Goal: Task Accomplishment & Management: Use online tool/utility

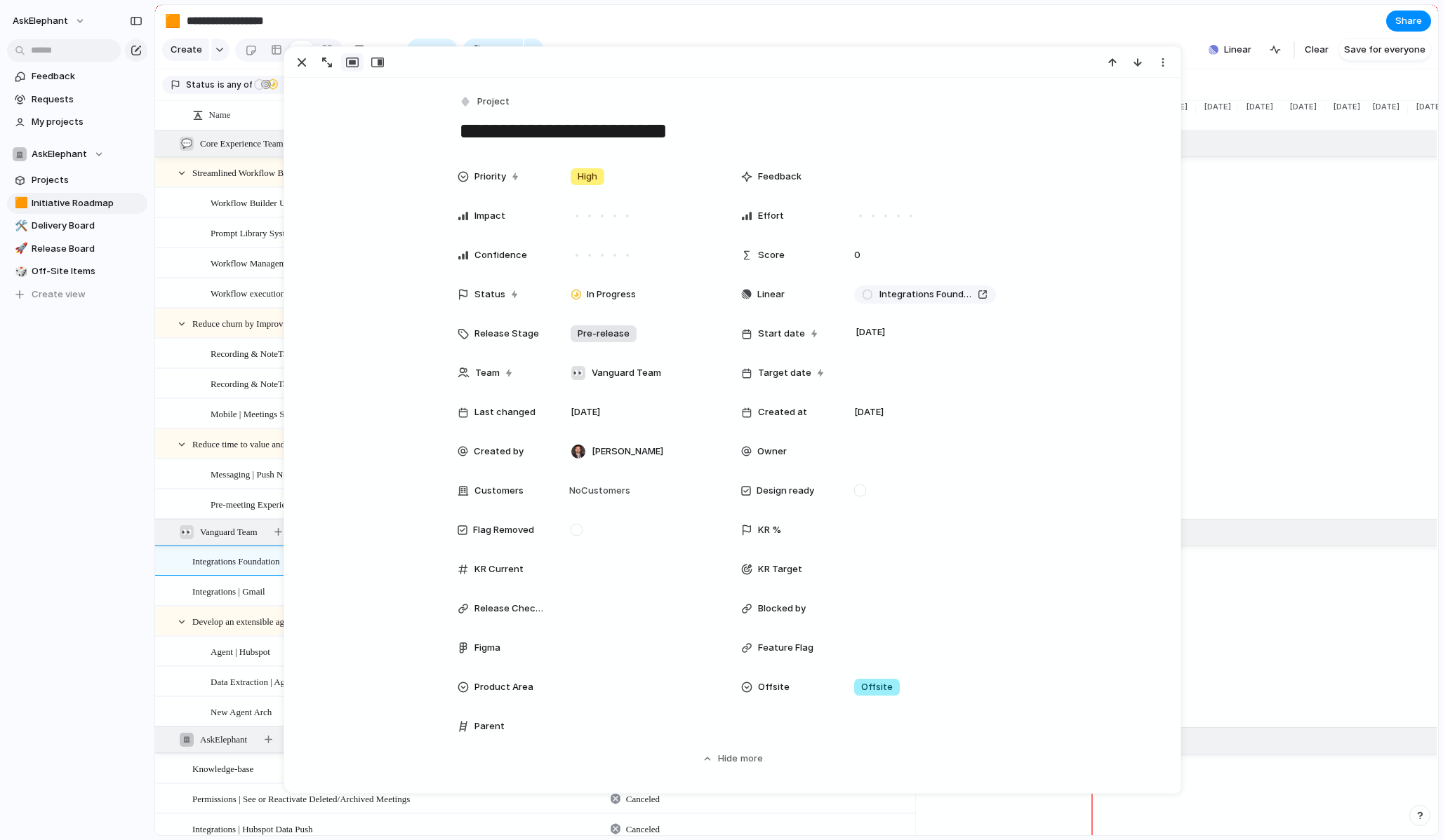
scroll to position [203, 0]
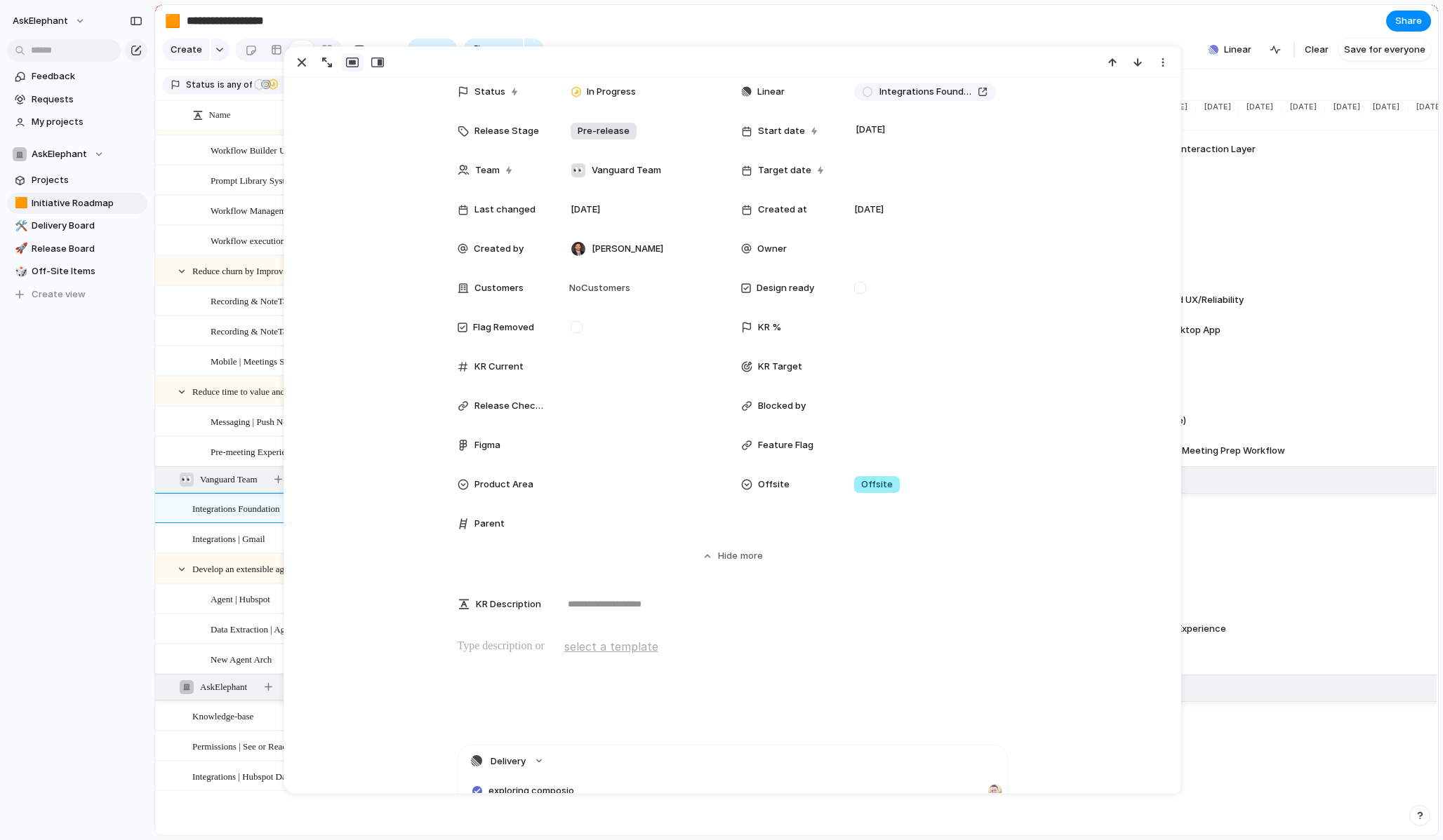
click at [864, 17] on section "**********" at bounding box center [796, 20] width 1282 height 31
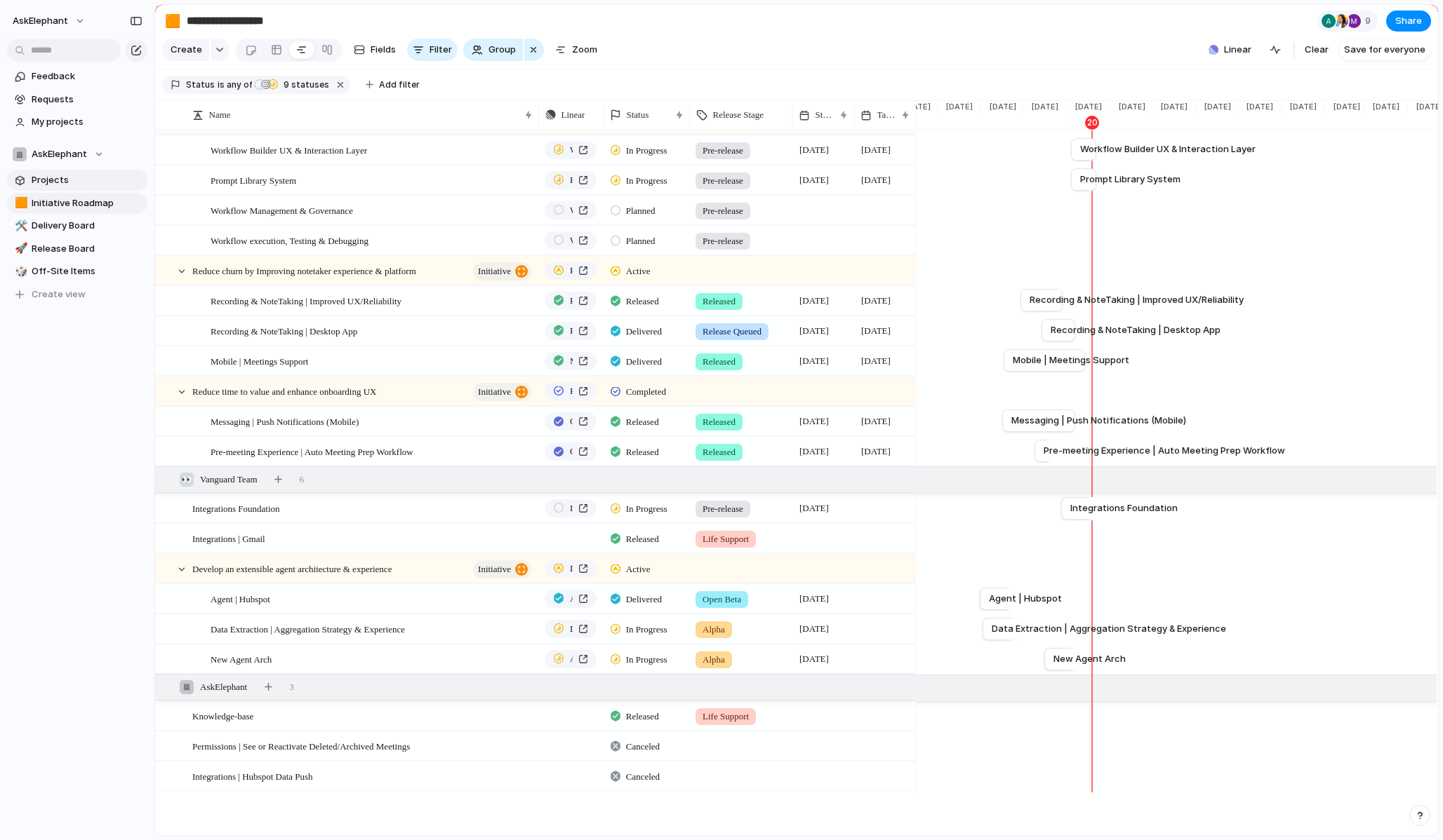
click at [58, 178] on span "Projects" at bounding box center [86, 180] width 110 height 14
click at [58, 182] on span "Projects" at bounding box center [86, 180] width 110 height 14
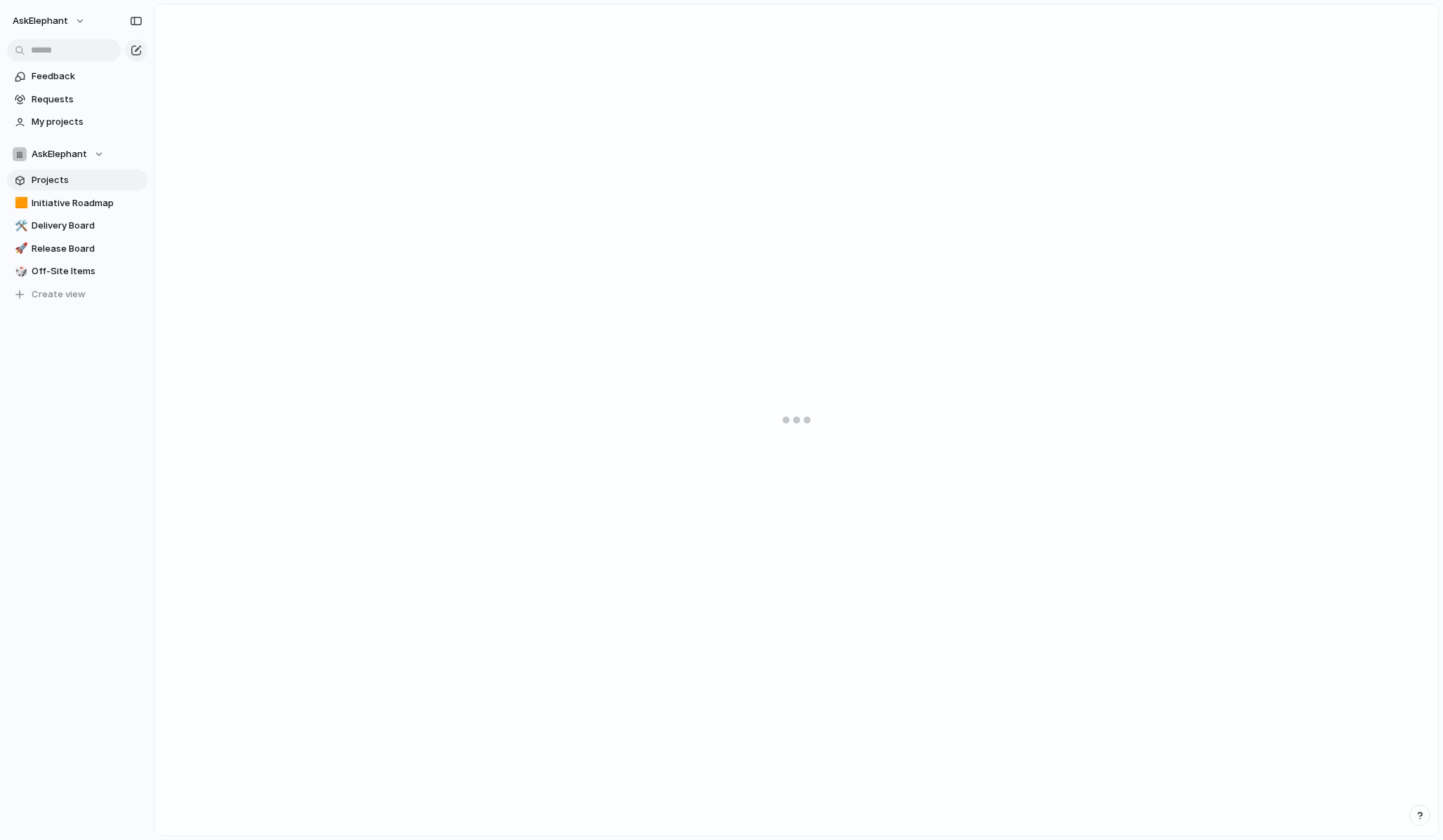
click at [63, 171] on link "Projects" at bounding box center [77, 179] width 140 height 21
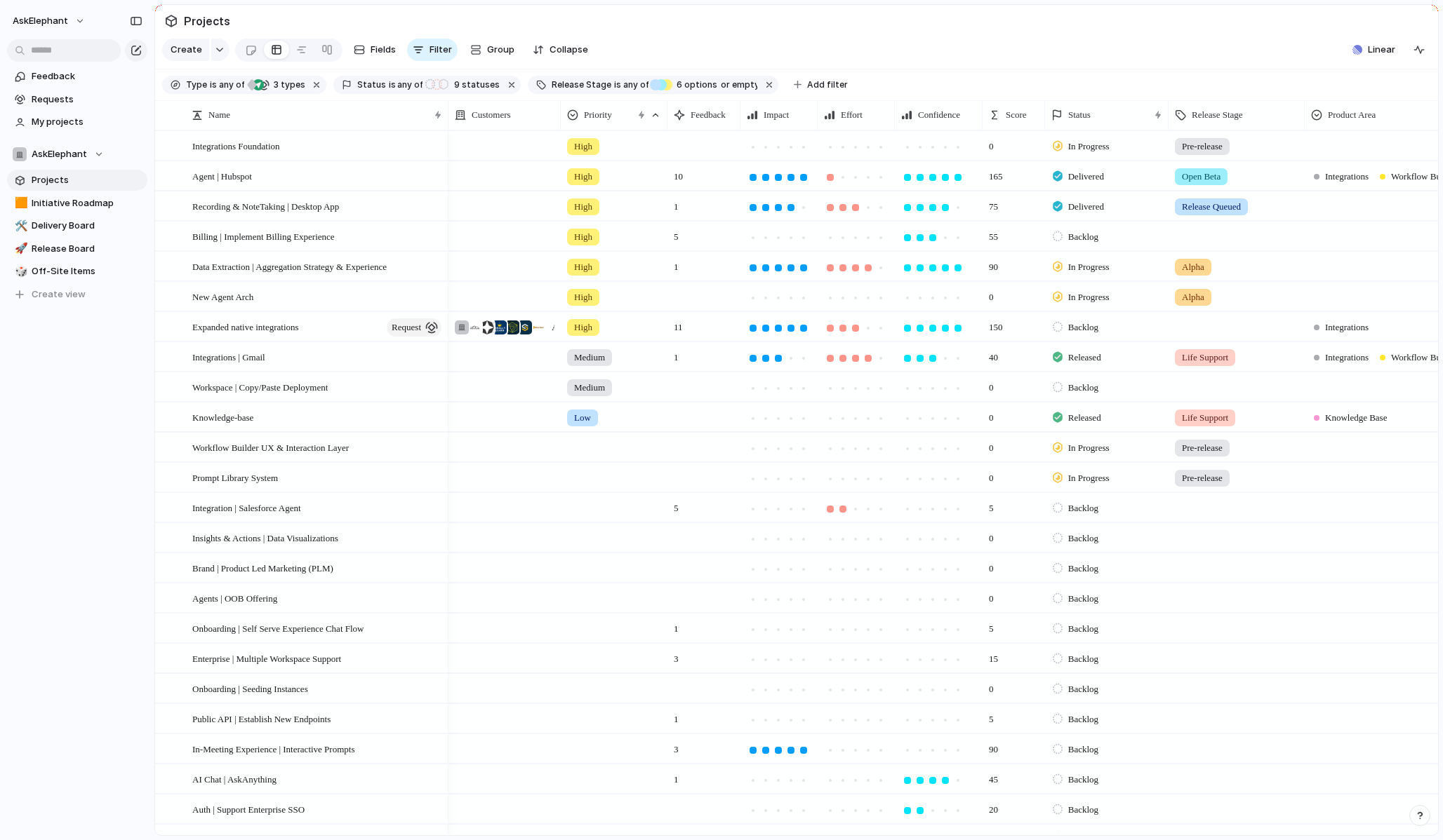
click at [80, 176] on span "Projects" at bounding box center [86, 180] width 110 height 14
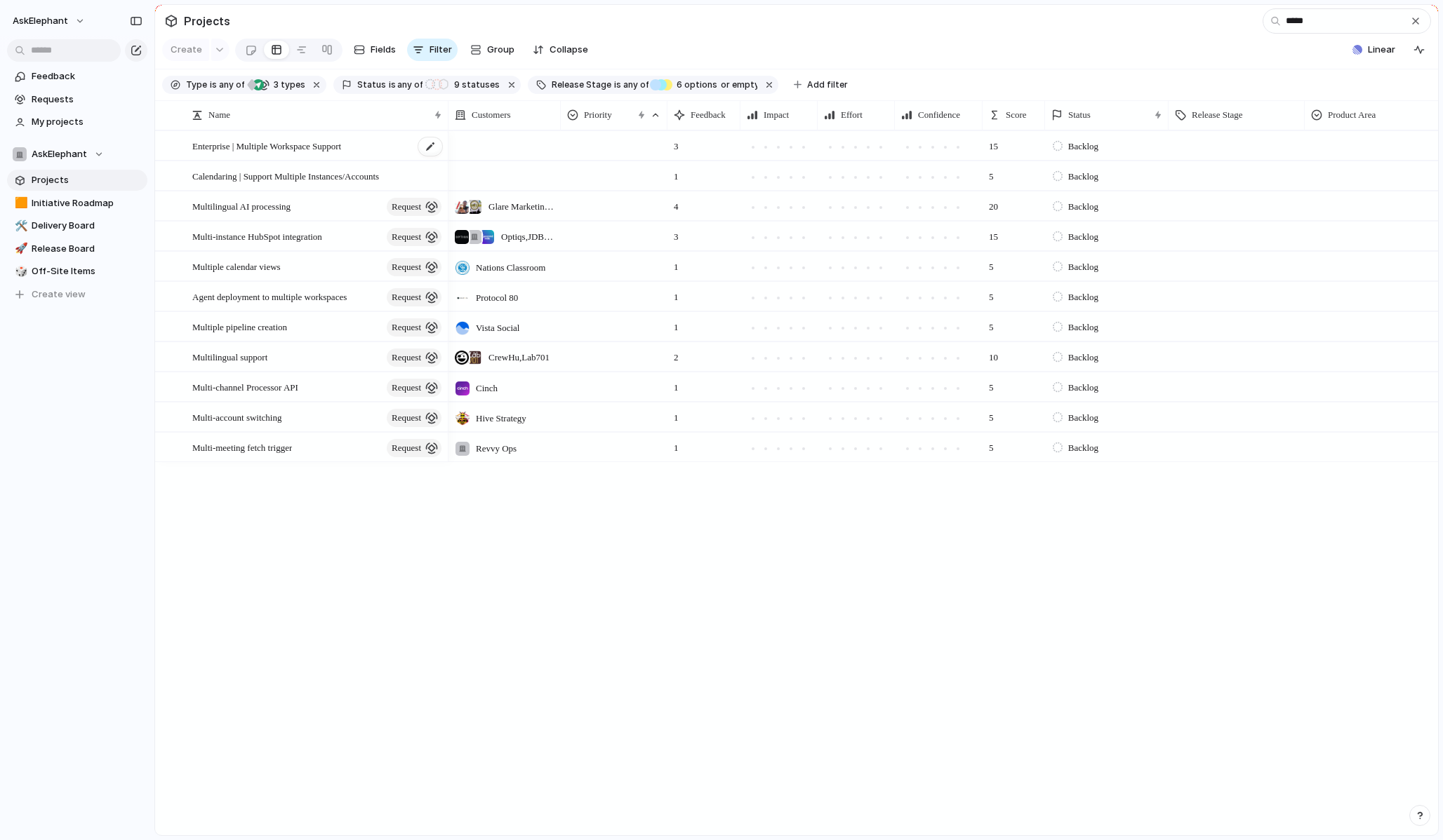
type input "*****"
click at [341, 150] on span "Enterprise | Multiple Workspace Support" at bounding box center [267, 145] width 149 height 16
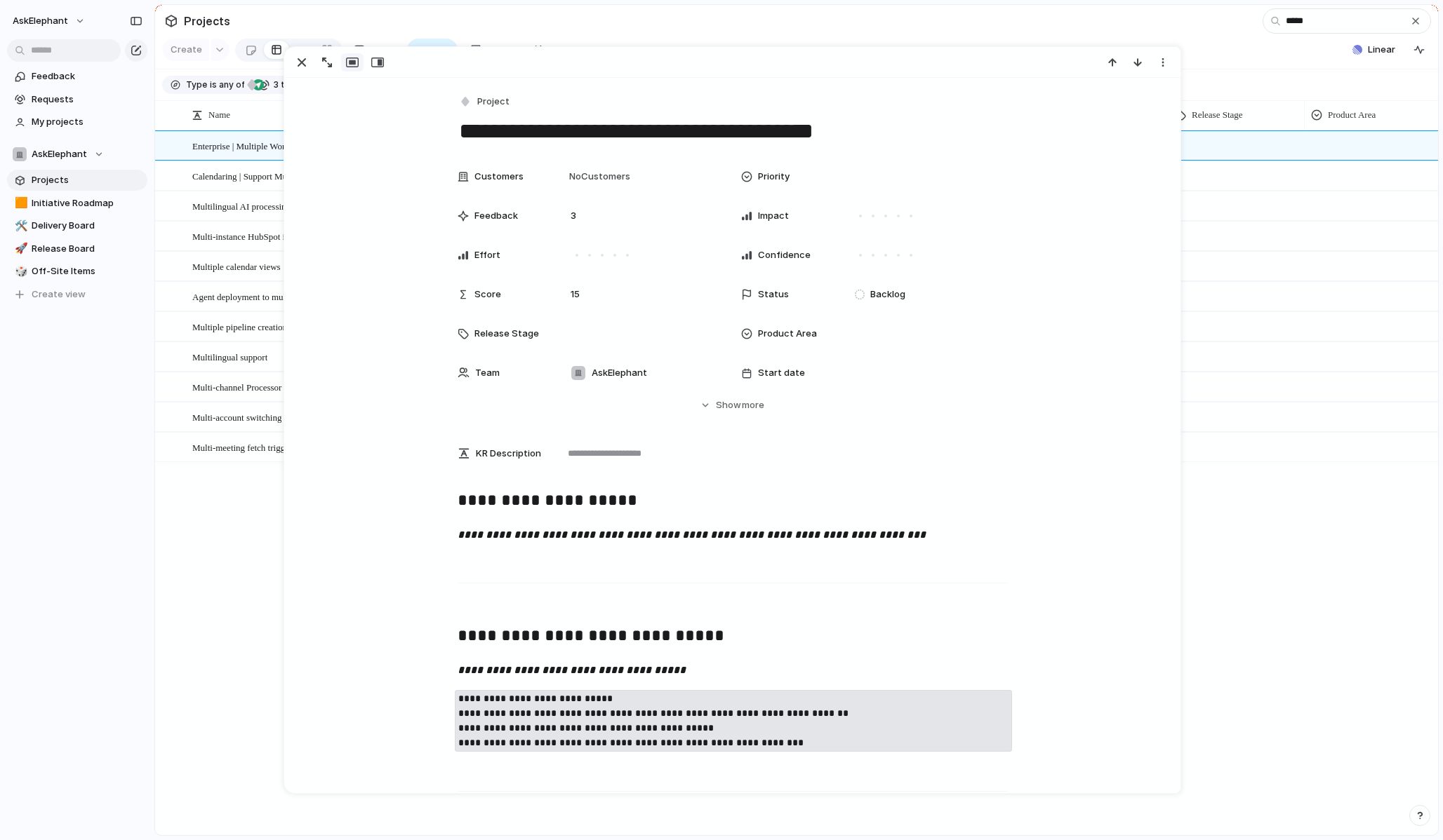
drag, startPoint x: 560, startPoint y: 131, endPoint x: 462, endPoint y: 131, distance: 98.0
click at [462, 131] on textarea "**********" at bounding box center [732, 131] width 550 height 30
click at [990, 125] on textarea "**********" at bounding box center [732, 131] width 550 height 30
type textarea "**********"
click at [715, 403] on button "Hide Show more" at bounding box center [732, 406] width 550 height 25
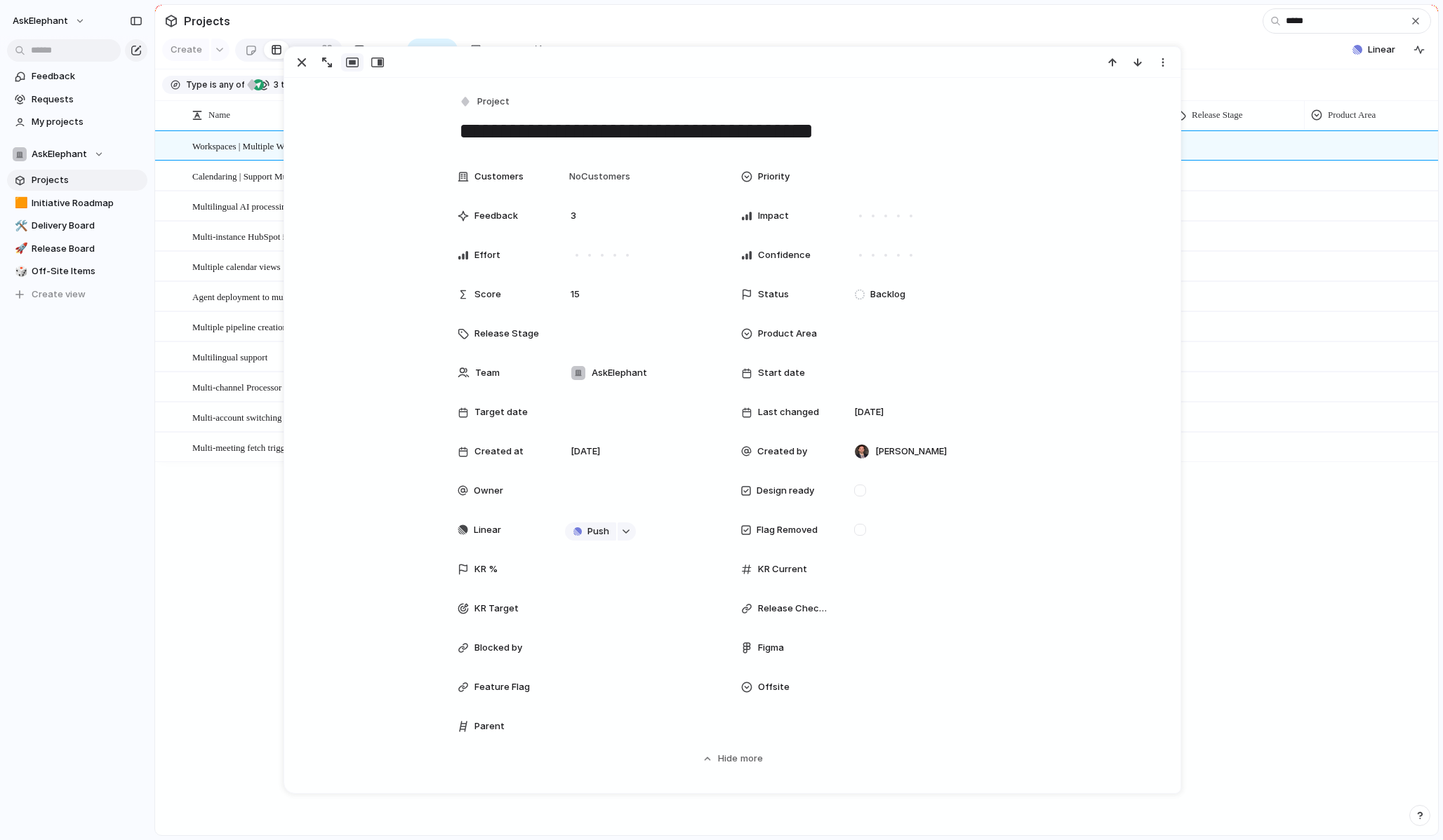
click at [788, 678] on div "Offsite" at bounding box center [874, 687] width 267 height 28
click at [884, 736] on span "Offsite" at bounding box center [896, 737] width 31 height 14
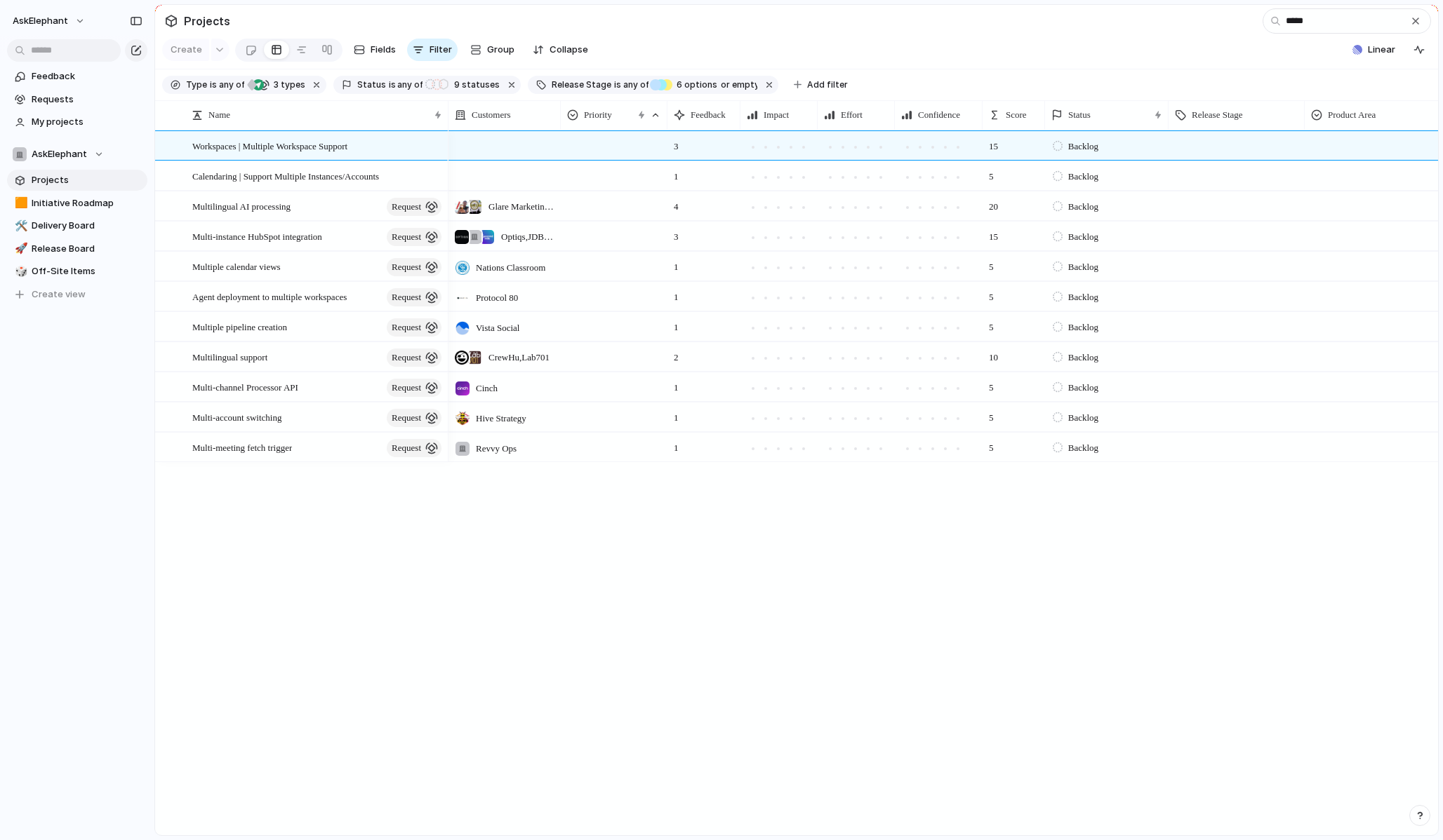
click at [265, 573] on div "Workspaces | Multiple Workspace Support Calendaring | Support Multiple Instance…" at bounding box center [796, 482] width 1282 height 704
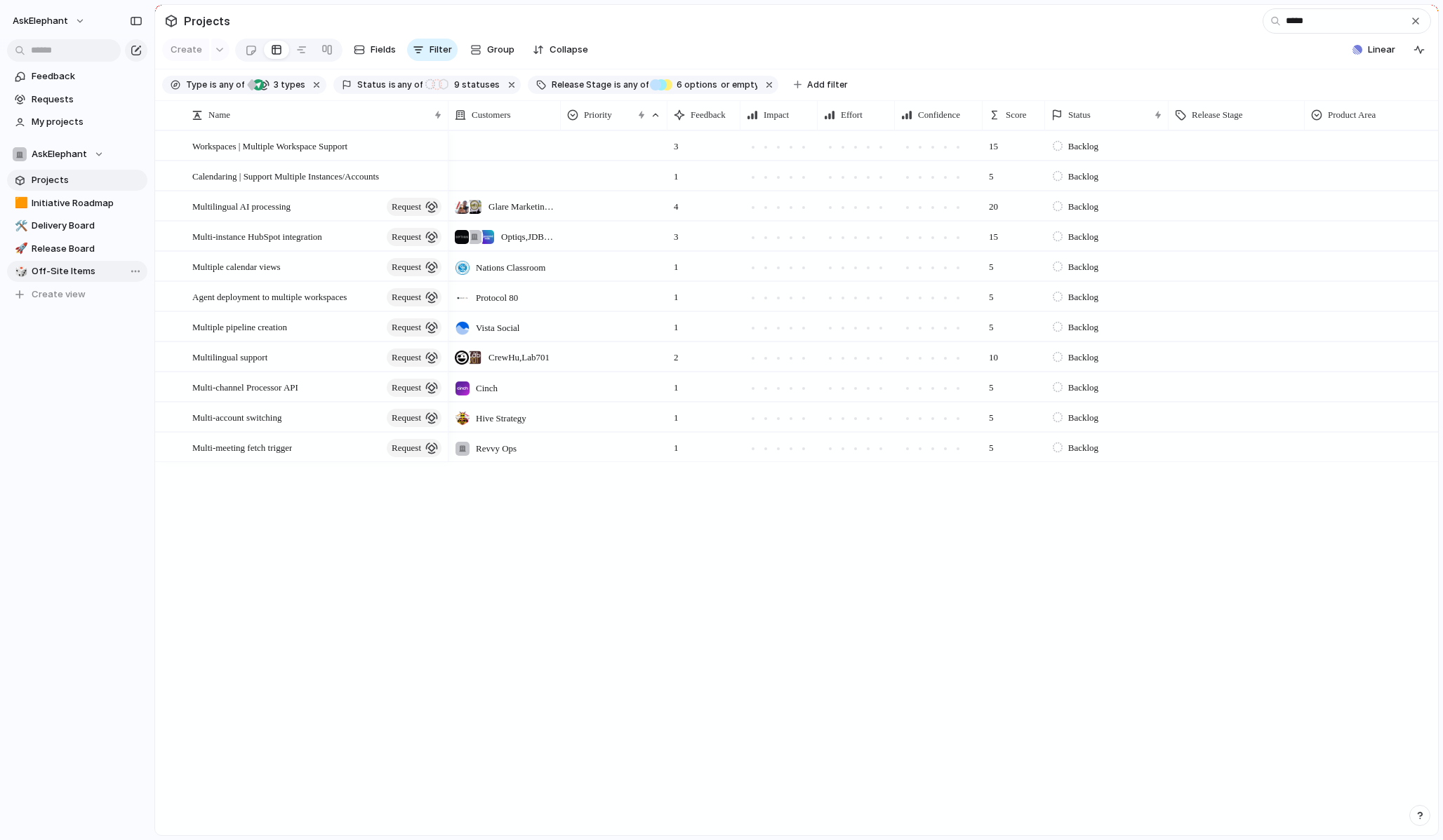
click at [58, 267] on span "Off-Site Items" at bounding box center [86, 272] width 110 height 14
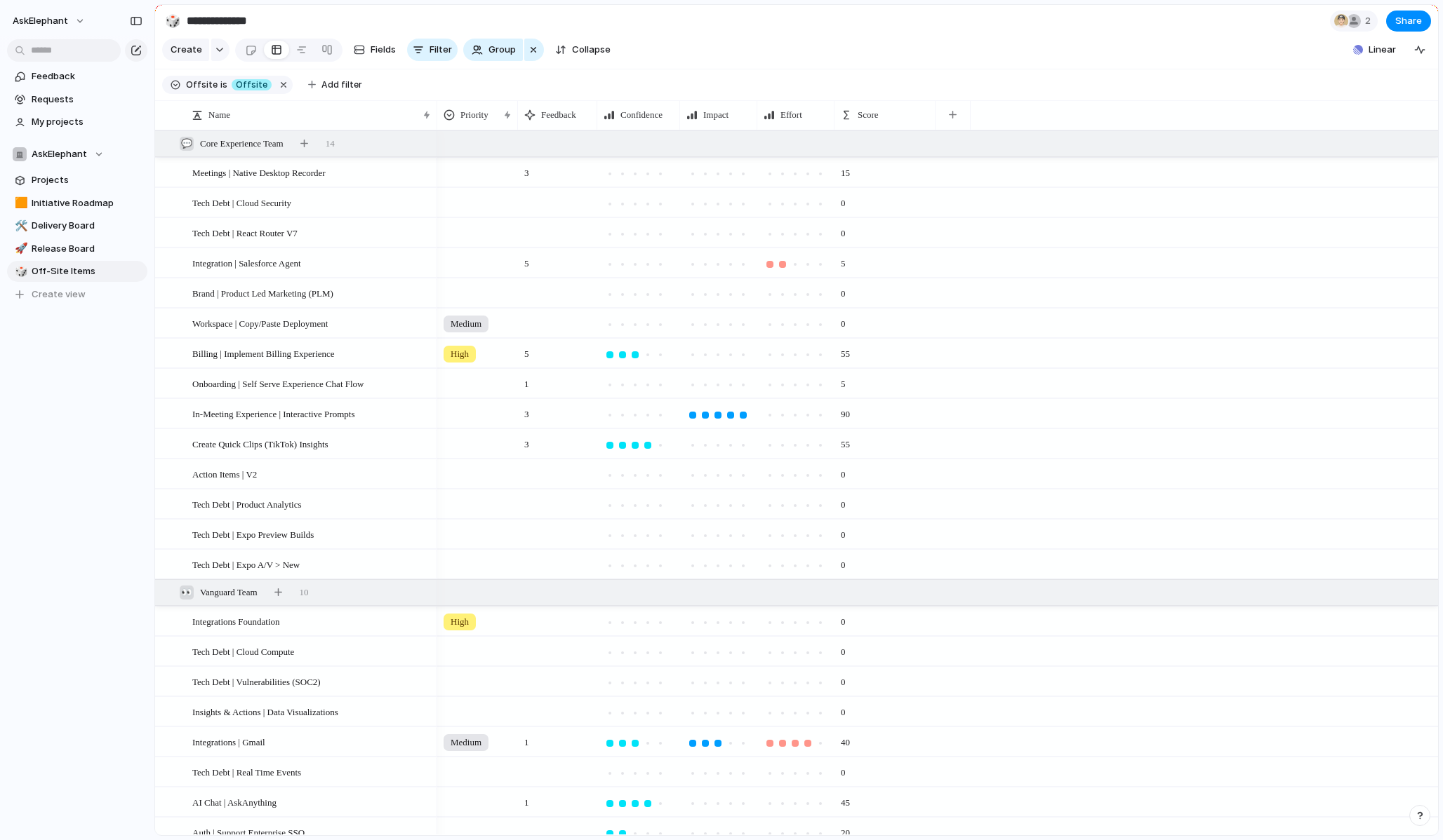
drag, startPoint x: 412, startPoint y: 120, endPoint x: 435, endPoint y: 119, distance: 23.0
click at [435, 119] on div at bounding box center [436, 115] width 7 height 30
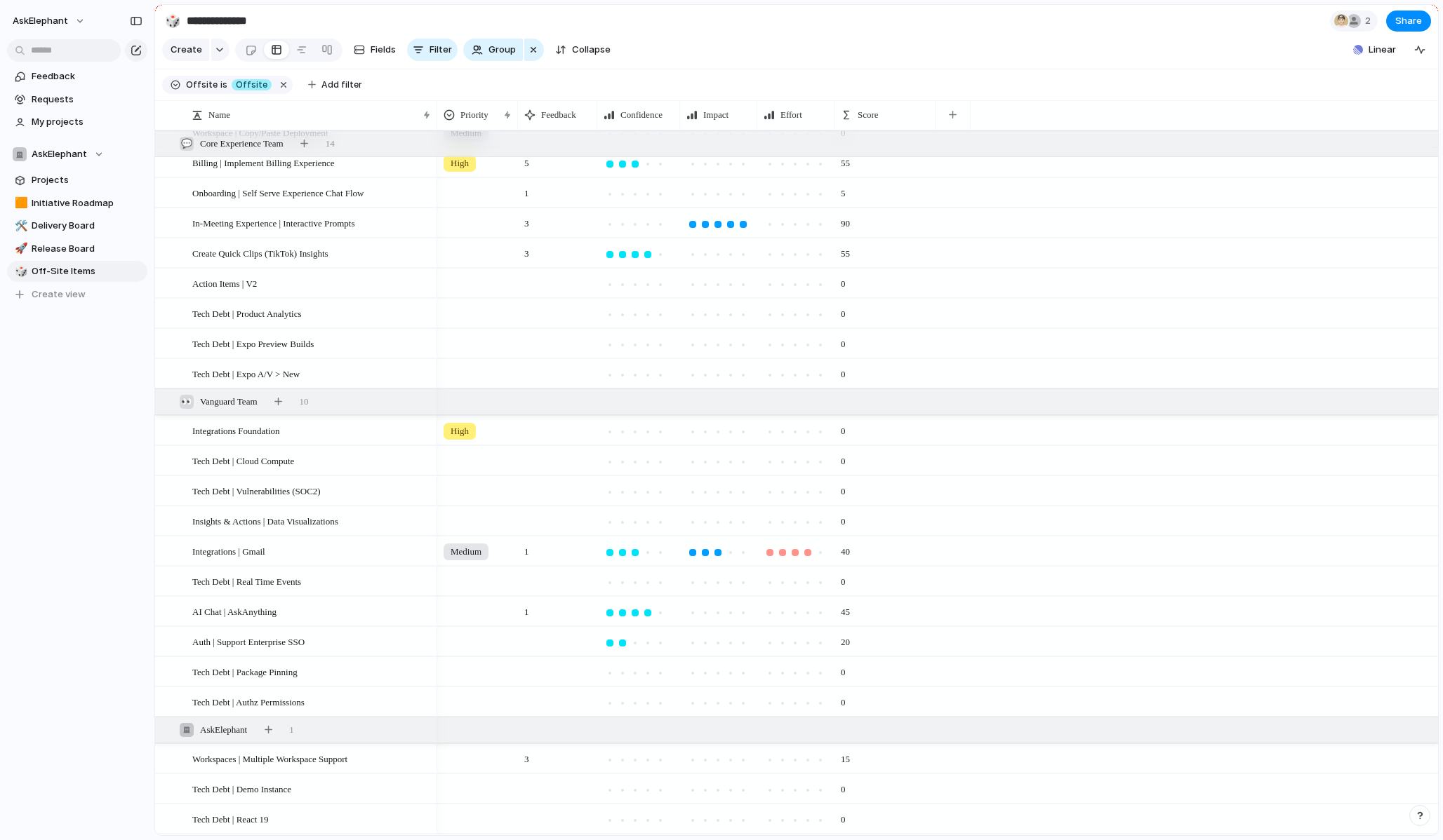
scroll to position [220, 0]
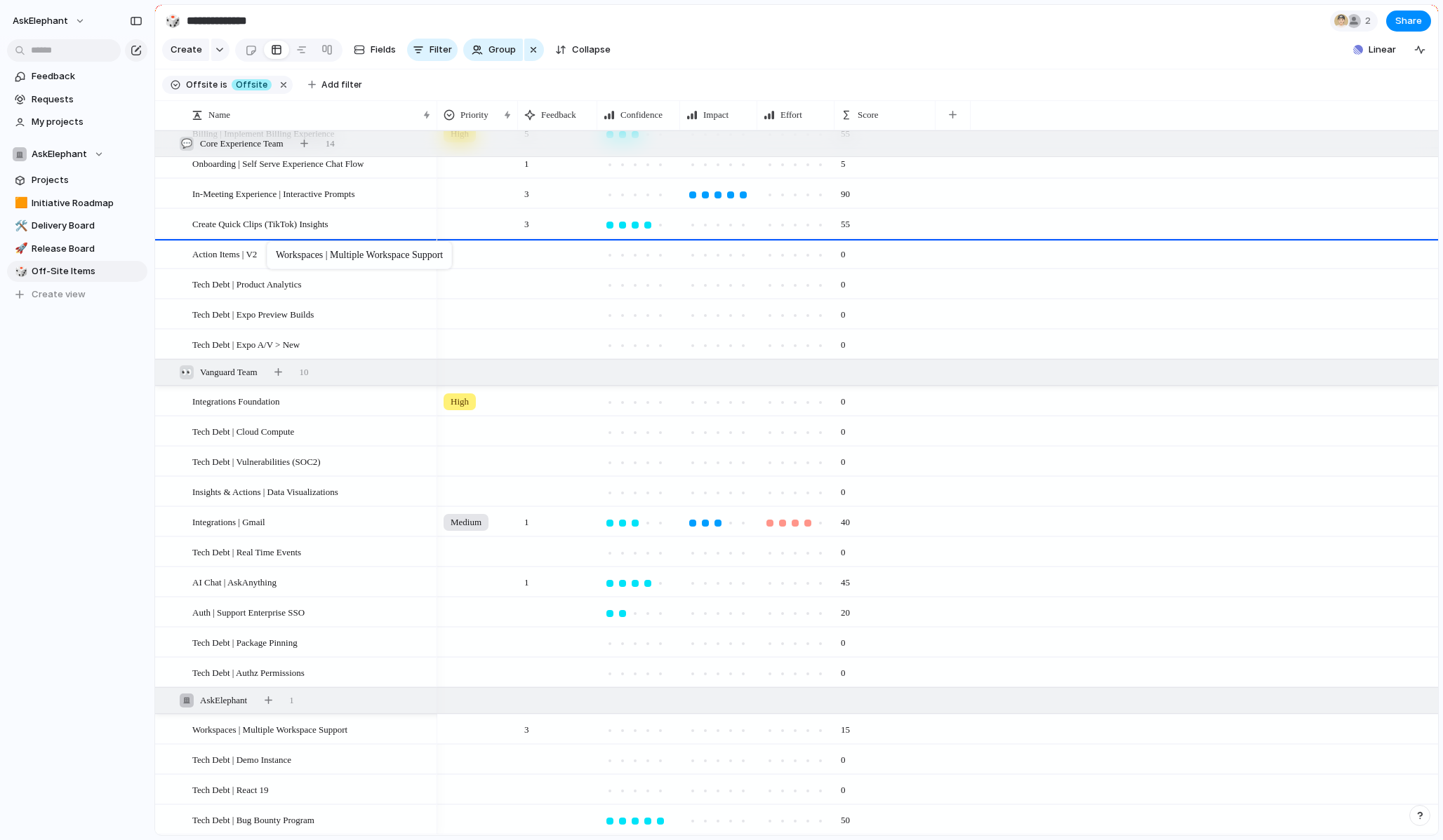
drag, startPoint x: 346, startPoint y: 731, endPoint x: 274, endPoint y: 244, distance: 492.3
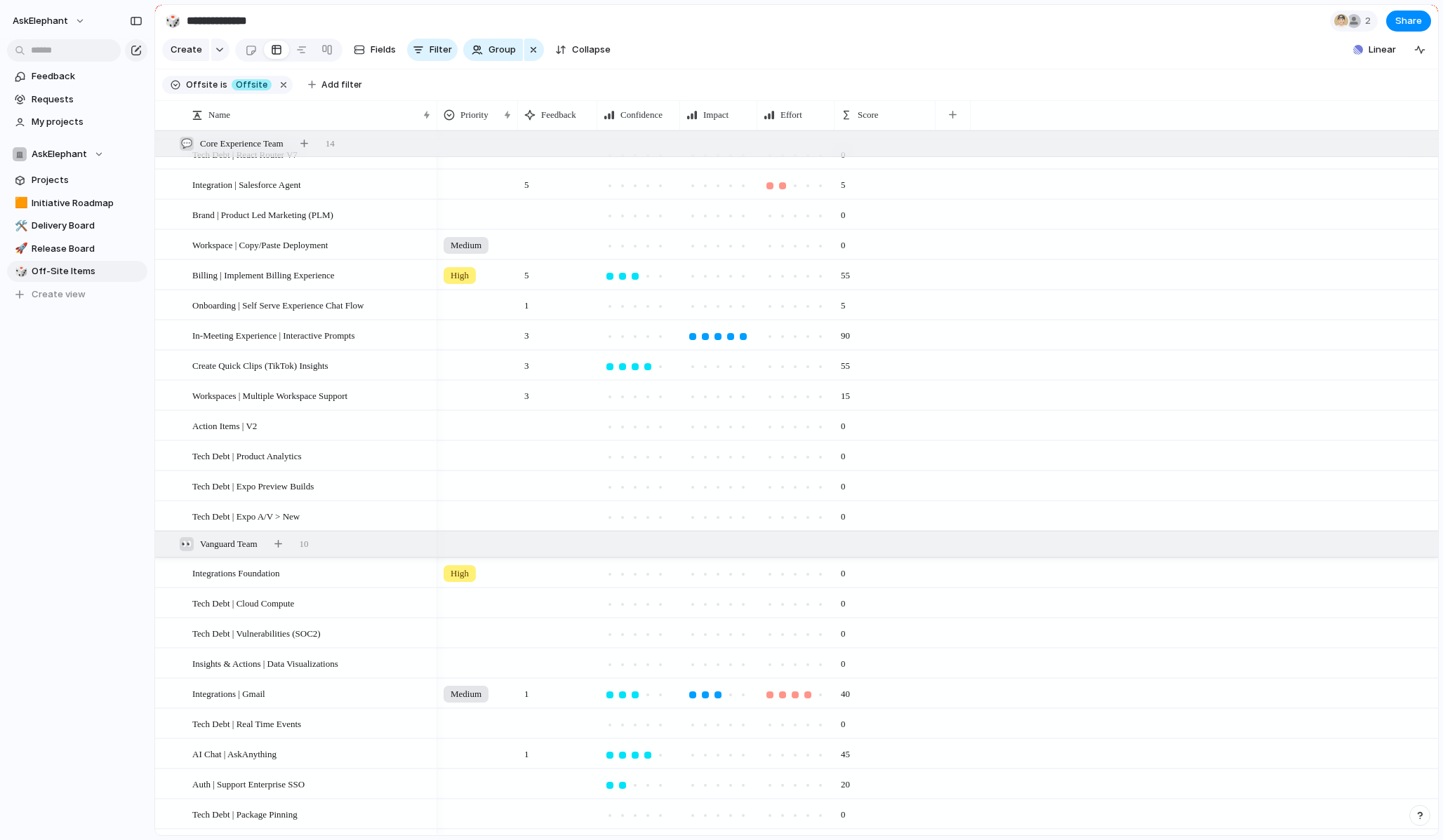
scroll to position [71, 0]
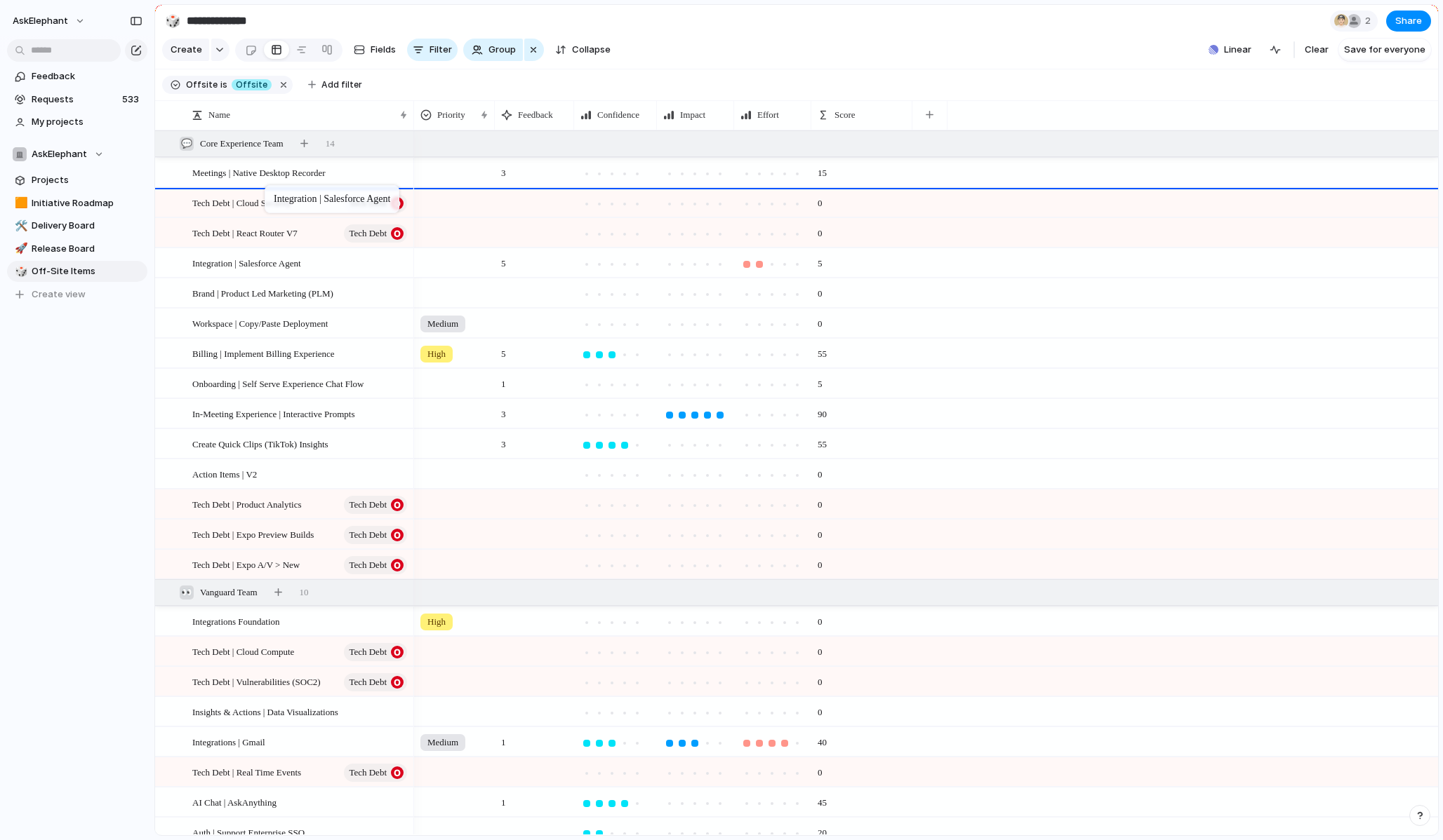
drag, startPoint x: 270, startPoint y: 263, endPoint x: 271, endPoint y: 188, distance: 75.0
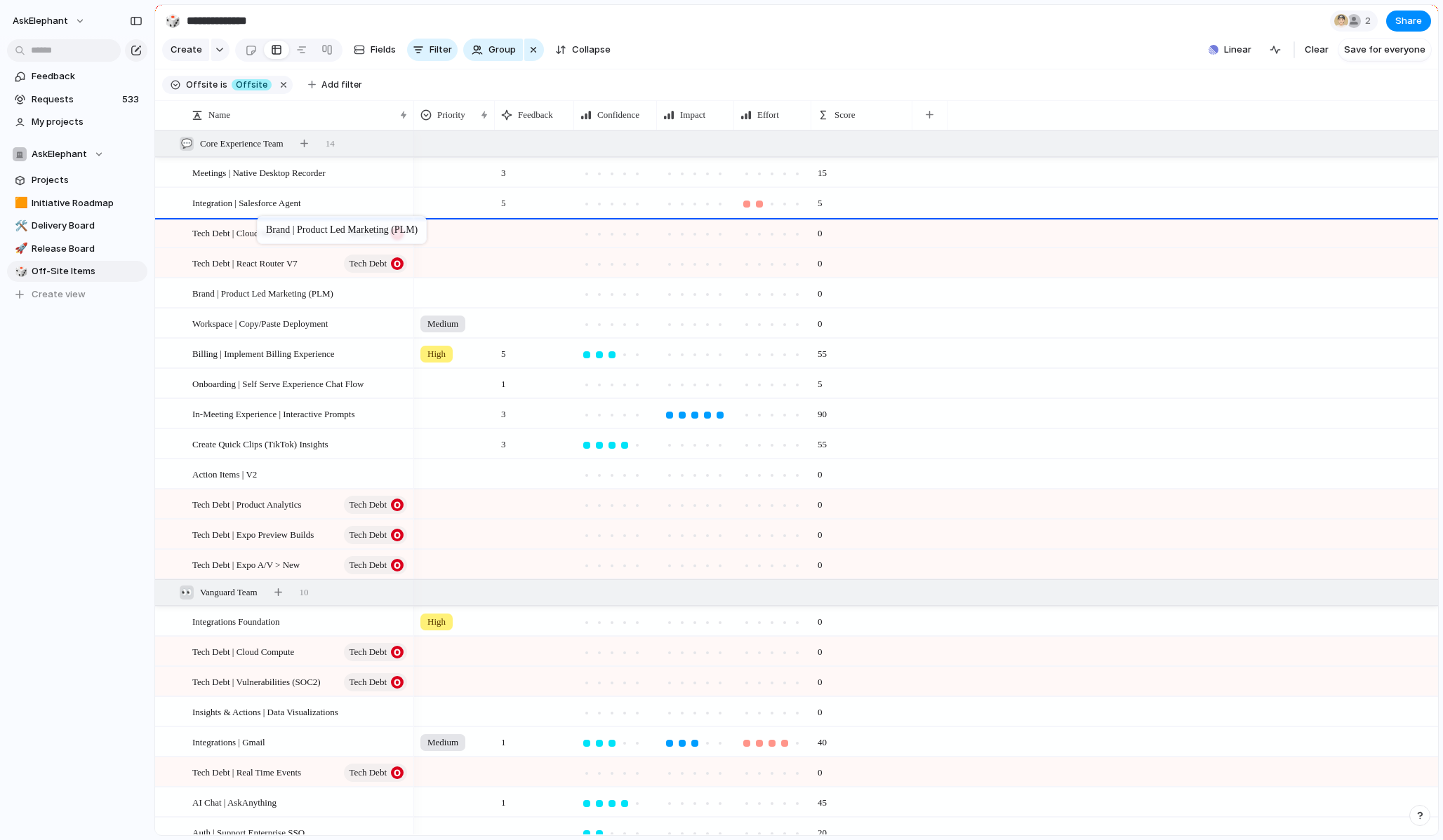
drag, startPoint x: 269, startPoint y: 291, endPoint x: 263, endPoint y: 217, distance: 74.2
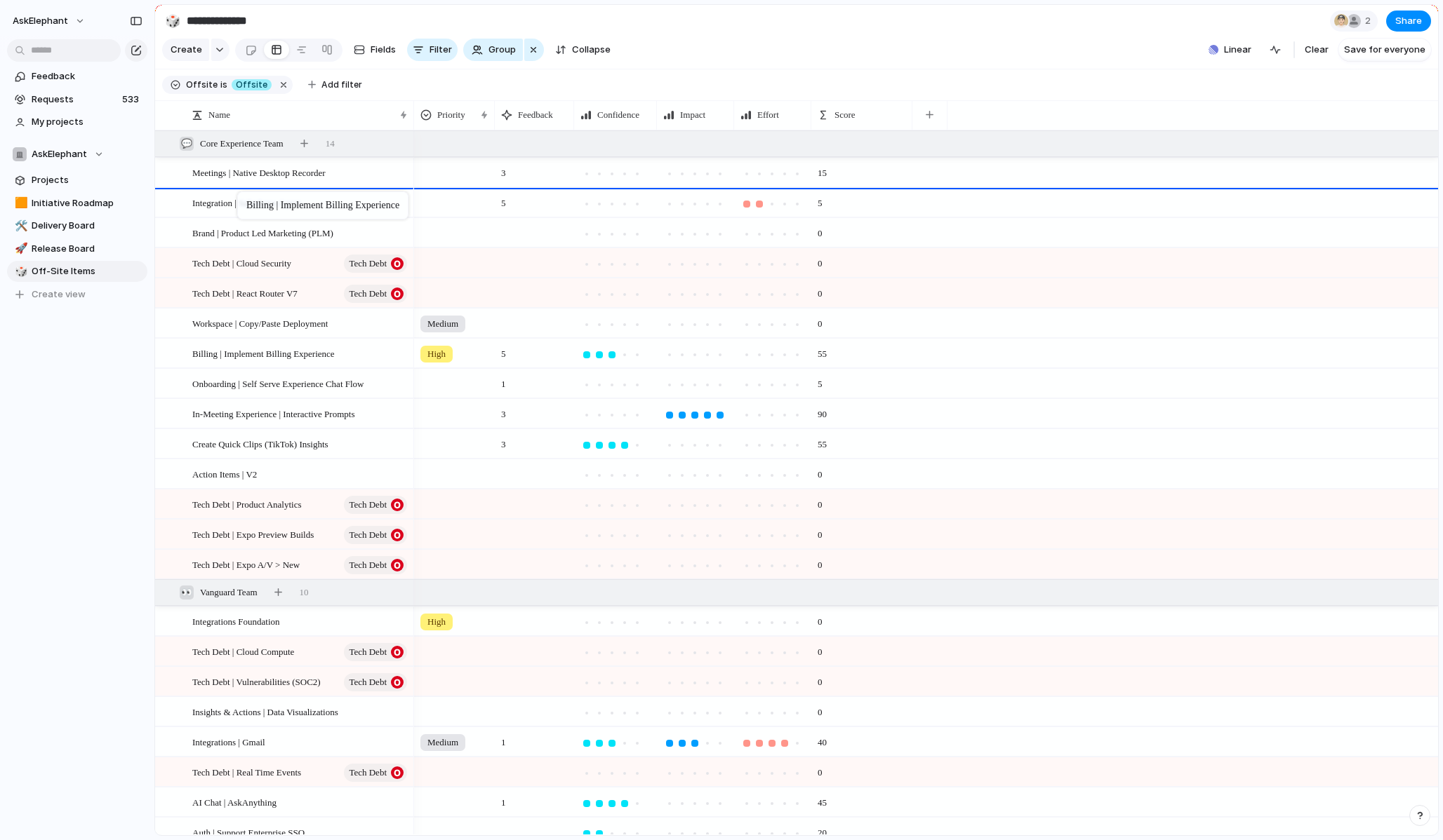
drag, startPoint x: 260, startPoint y: 351, endPoint x: 244, endPoint y: 194, distance: 157.8
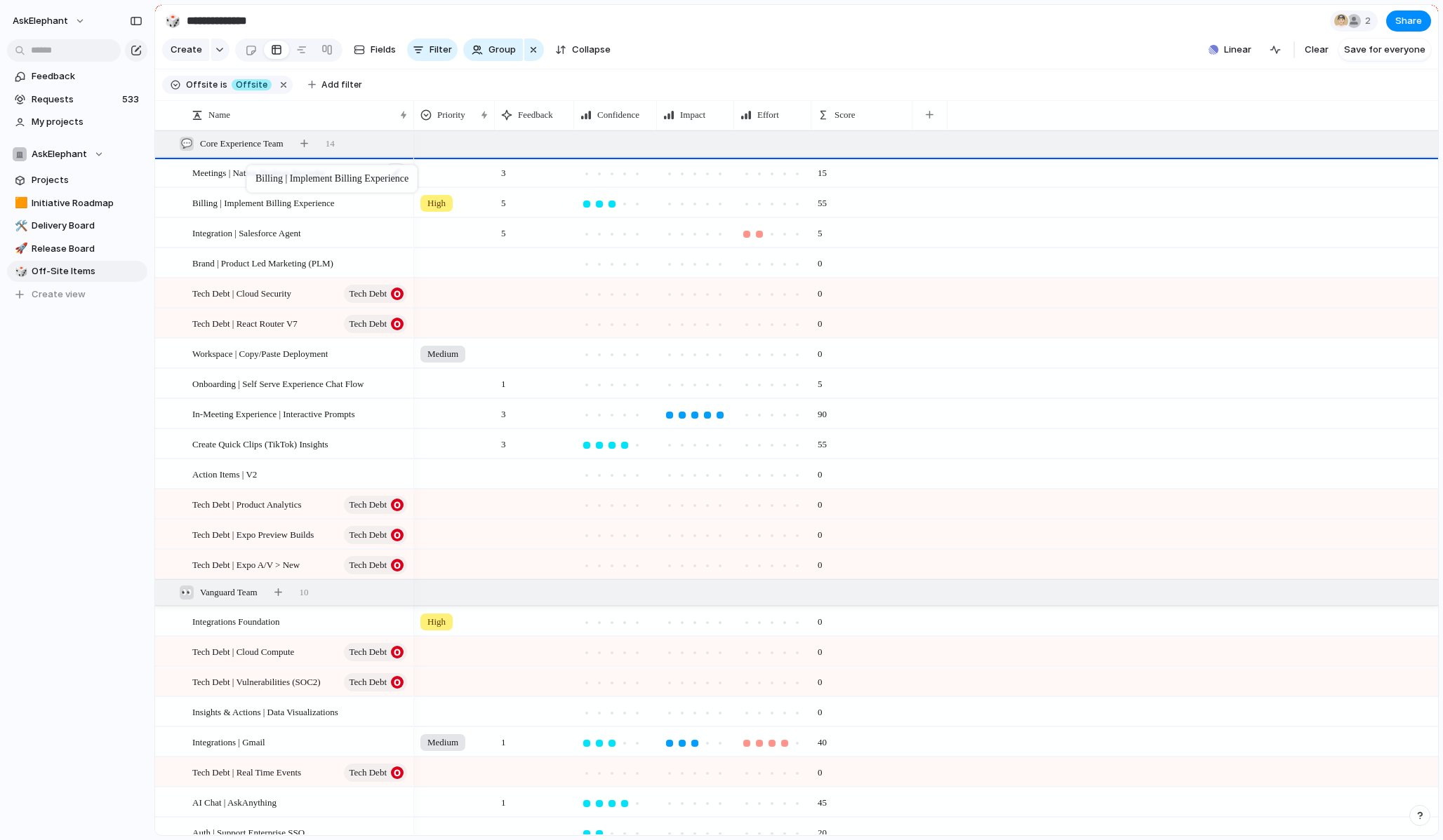
drag, startPoint x: 257, startPoint y: 204, endPoint x: 252, endPoint y: 166, distance: 38.3
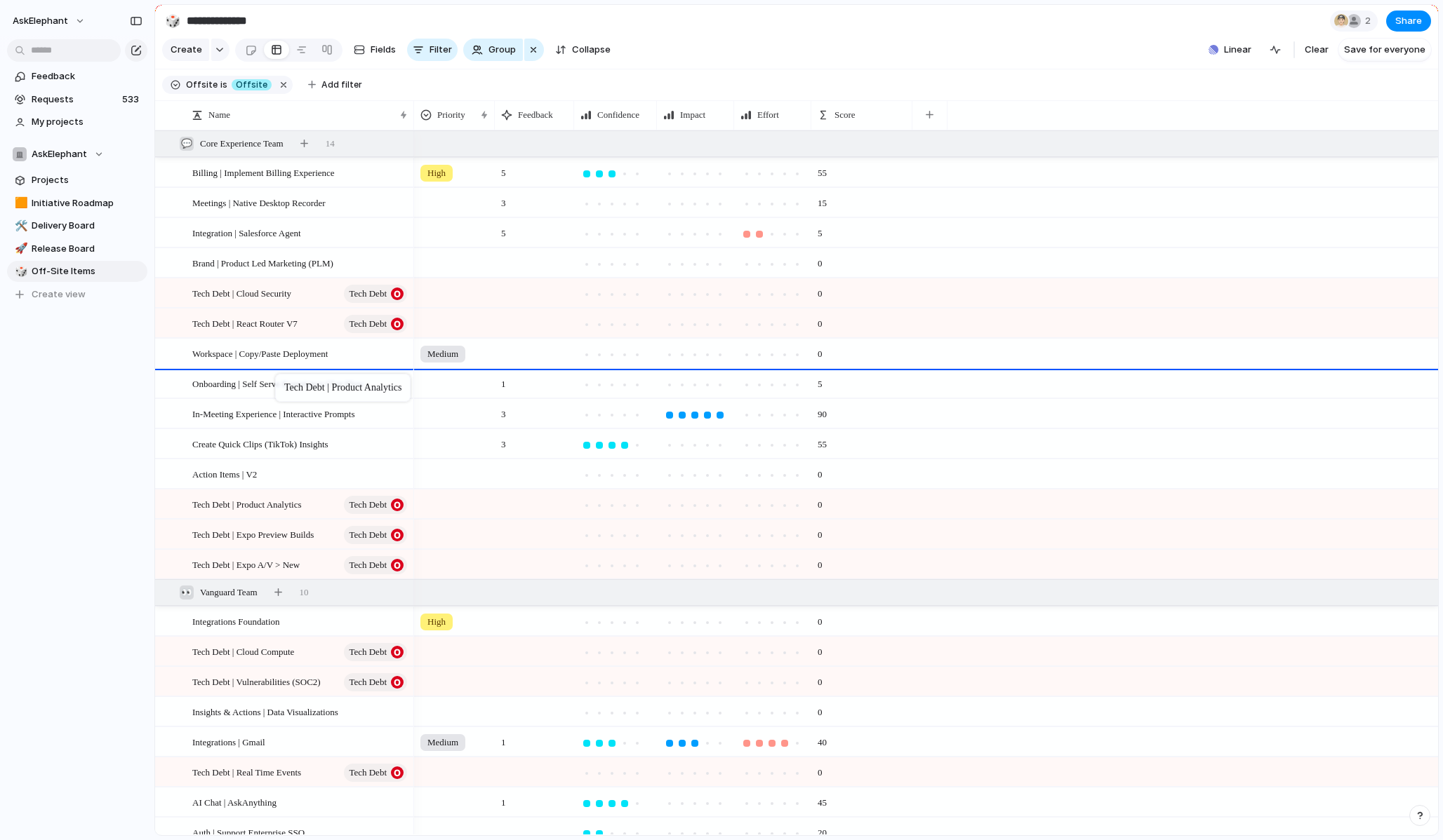
drag, startPoint x: 283, startPoint y: 503, endPoint x: 282, endPoint y: 377, distance: 126.0
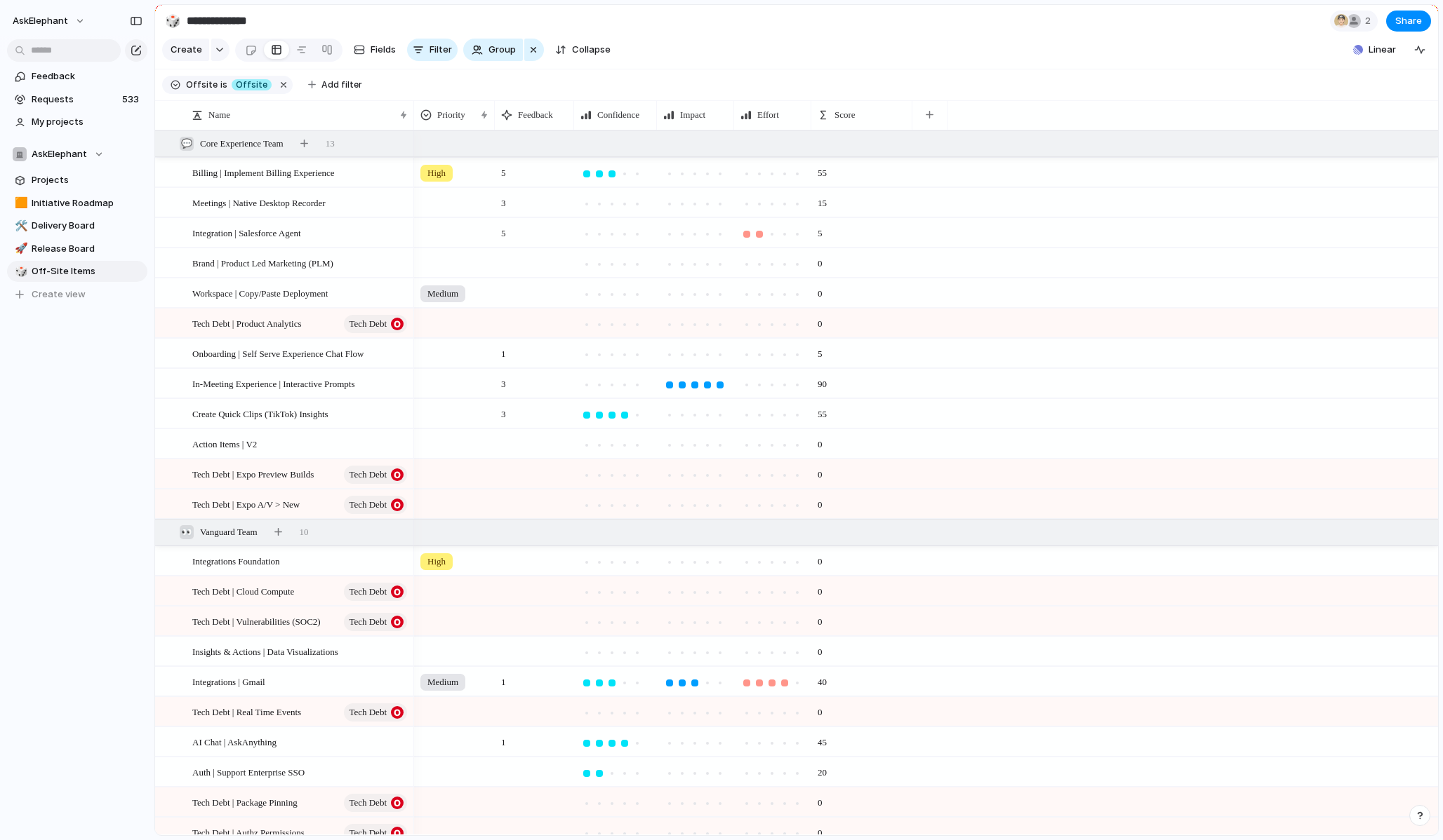
click at [437, 205] on div at bounding box center [454, 200] width 79 height 23
click at [436, 282] on div at bounding box center [428, 284] width 24 height 24
click at [383, 218] on div "Urgent High Medium Low" at bounding box center [721, 420] width 1443 height 840
click at [436, 232] on div at bounding box center [454, 231] width 79 height 23
click at [432, 315] on div at bounding box center [428, 315] width 24 height 24
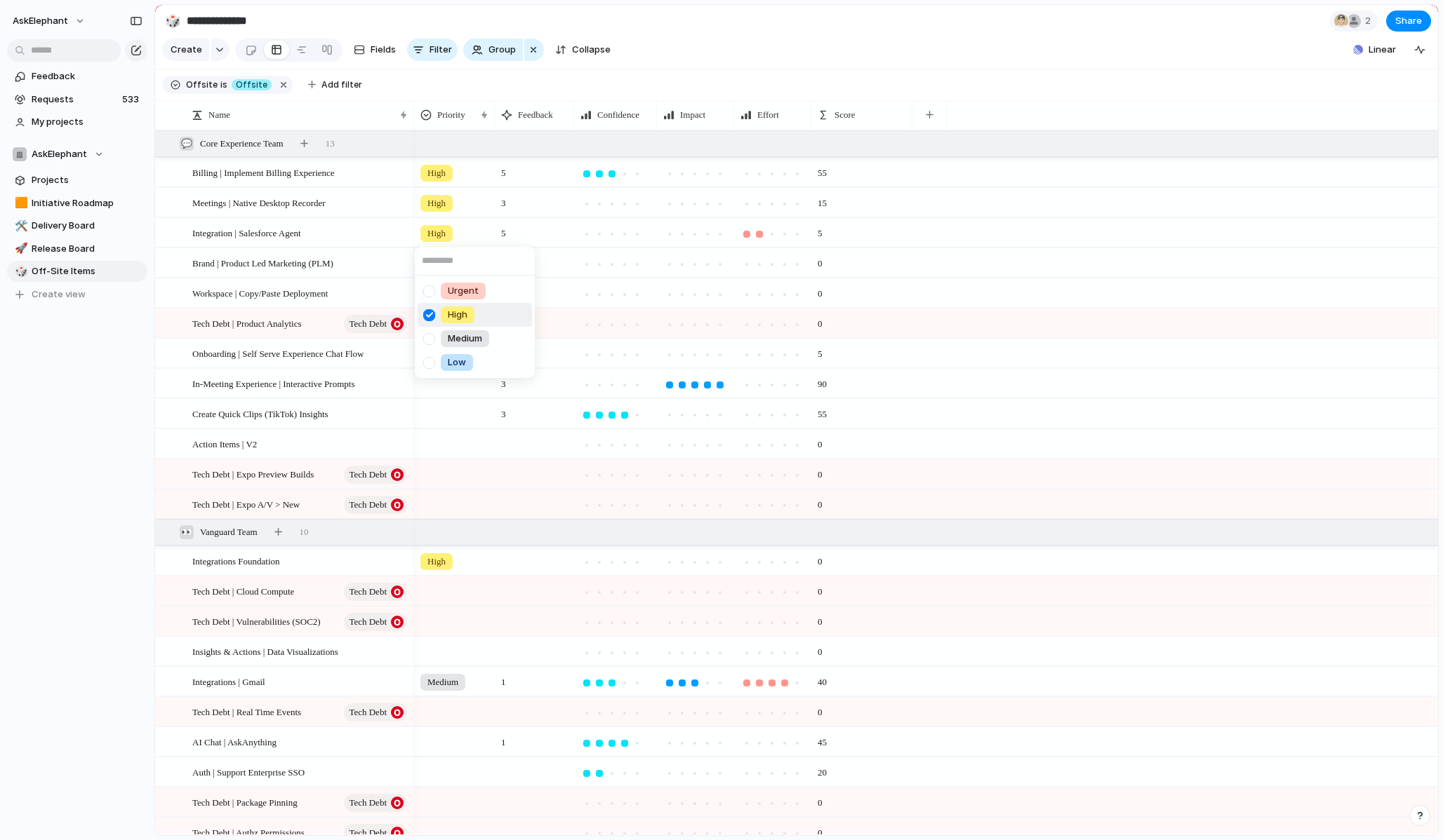
click at [351, 233] on div "Urgent High Medium Low" at bounding box center [721, 420] width 1443 height 840
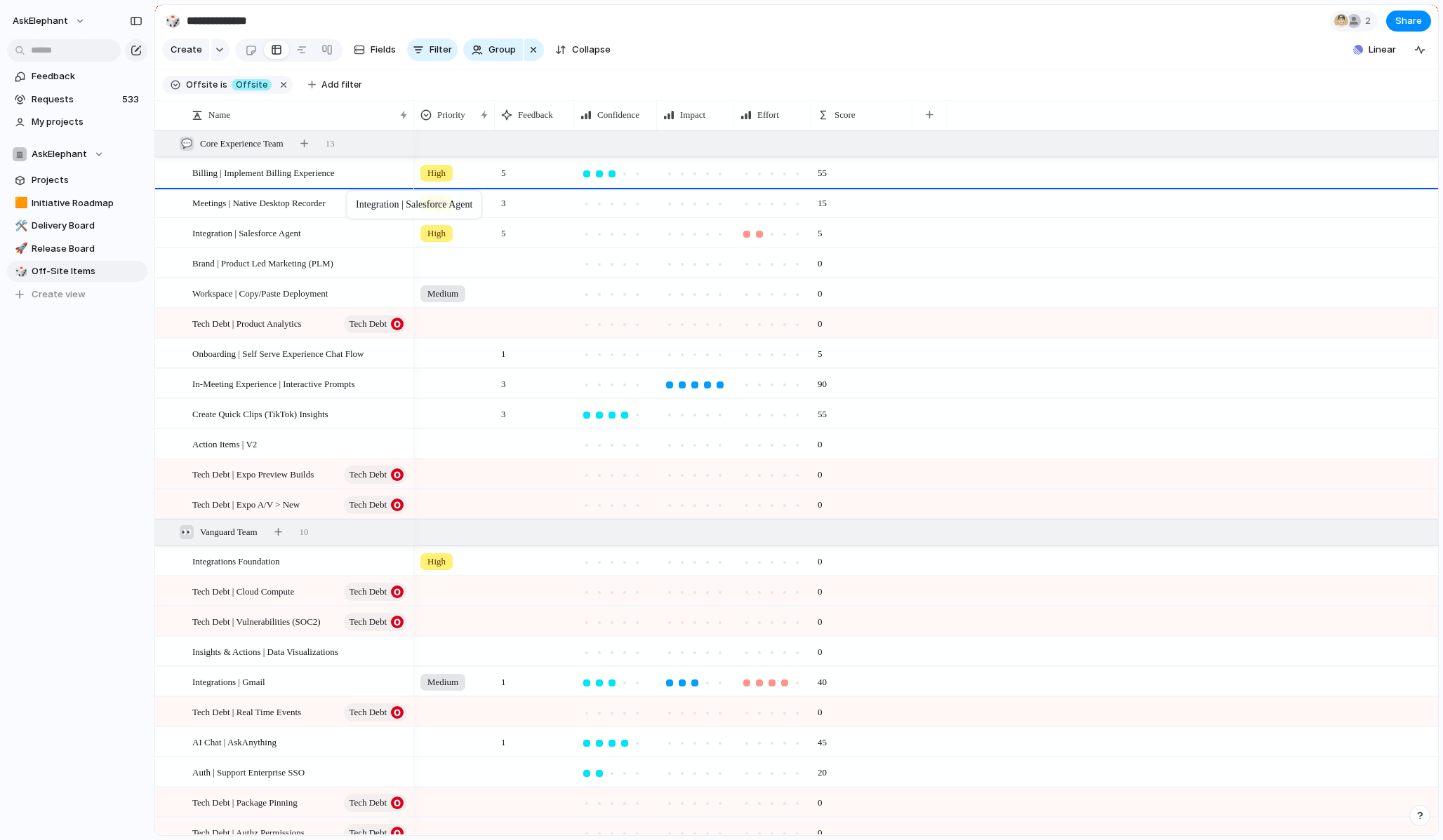
drag, startPoint x: 350, startPoint y: 231, endPoint x: 354, endPoint y: 194, distance: 37.2
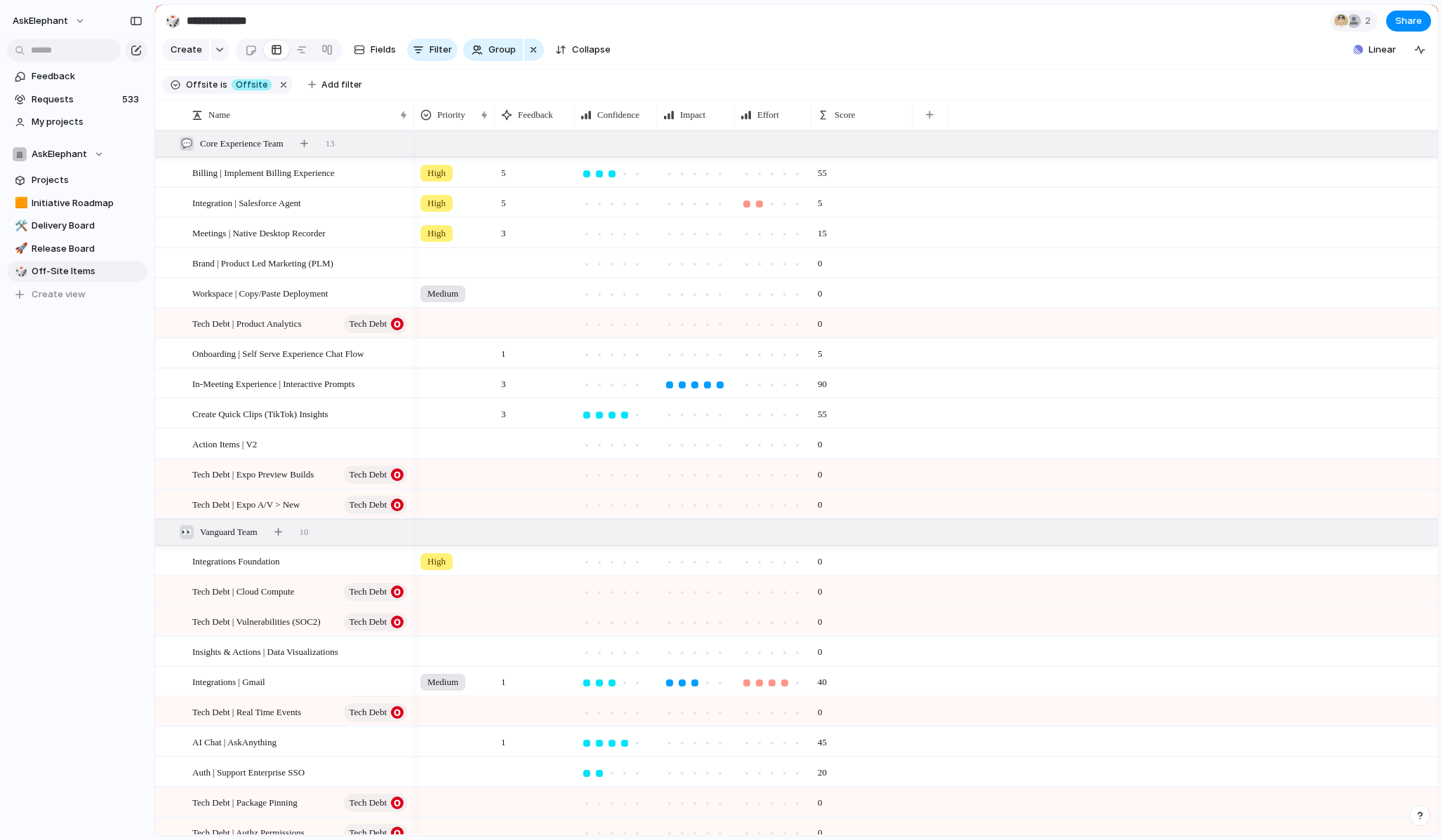
click at [434, 254] on div at bounding box center [454, 260] width 79 height 23
click at [367, 226] on div "Urgent High Medium Low" at bounding box center [721, 420] width 1443 height 840
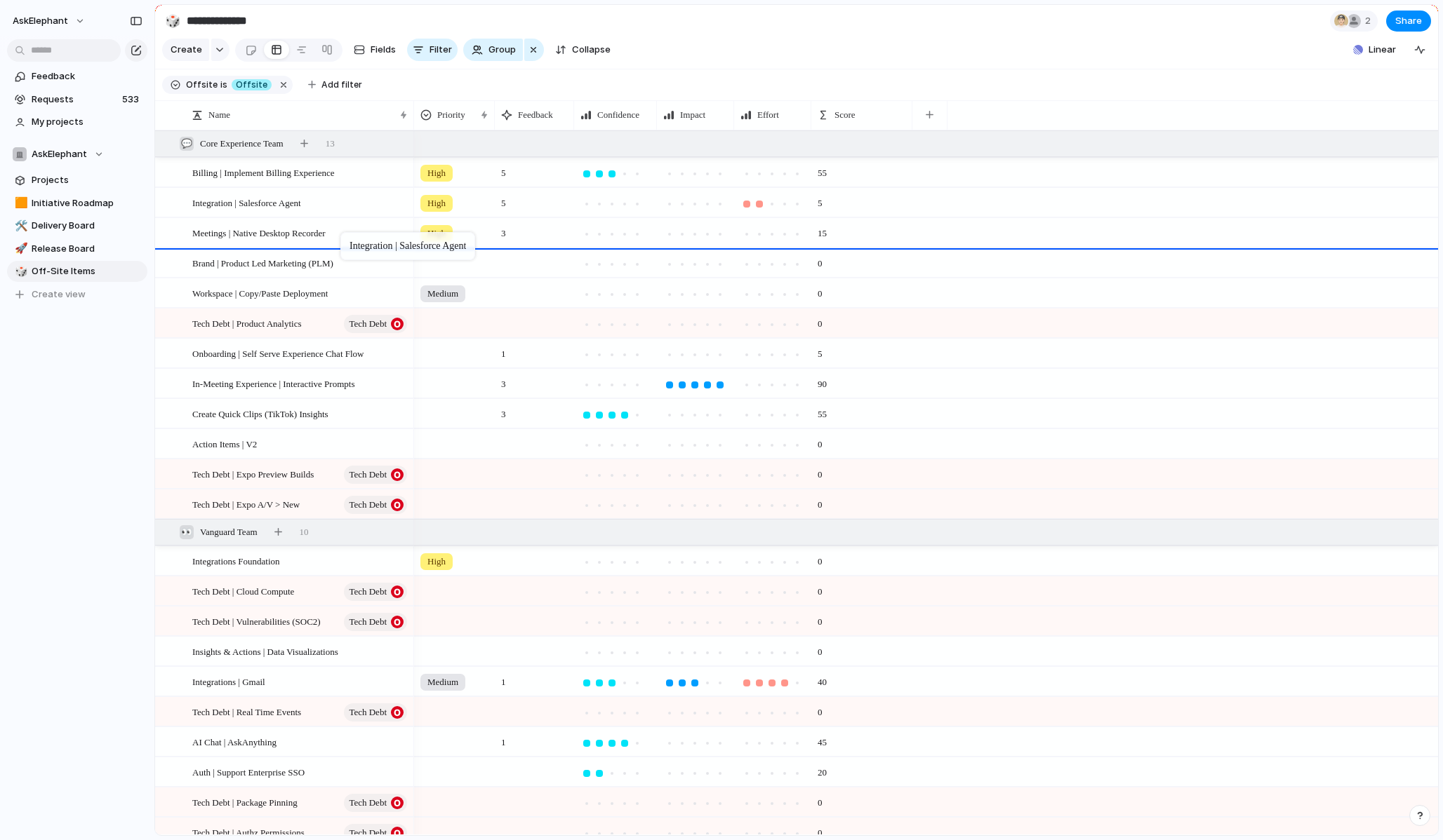
drag, startPoint x: 348, startPoint y: 200, endPoint x: 348, endPoint y: 235, distance: 35.0
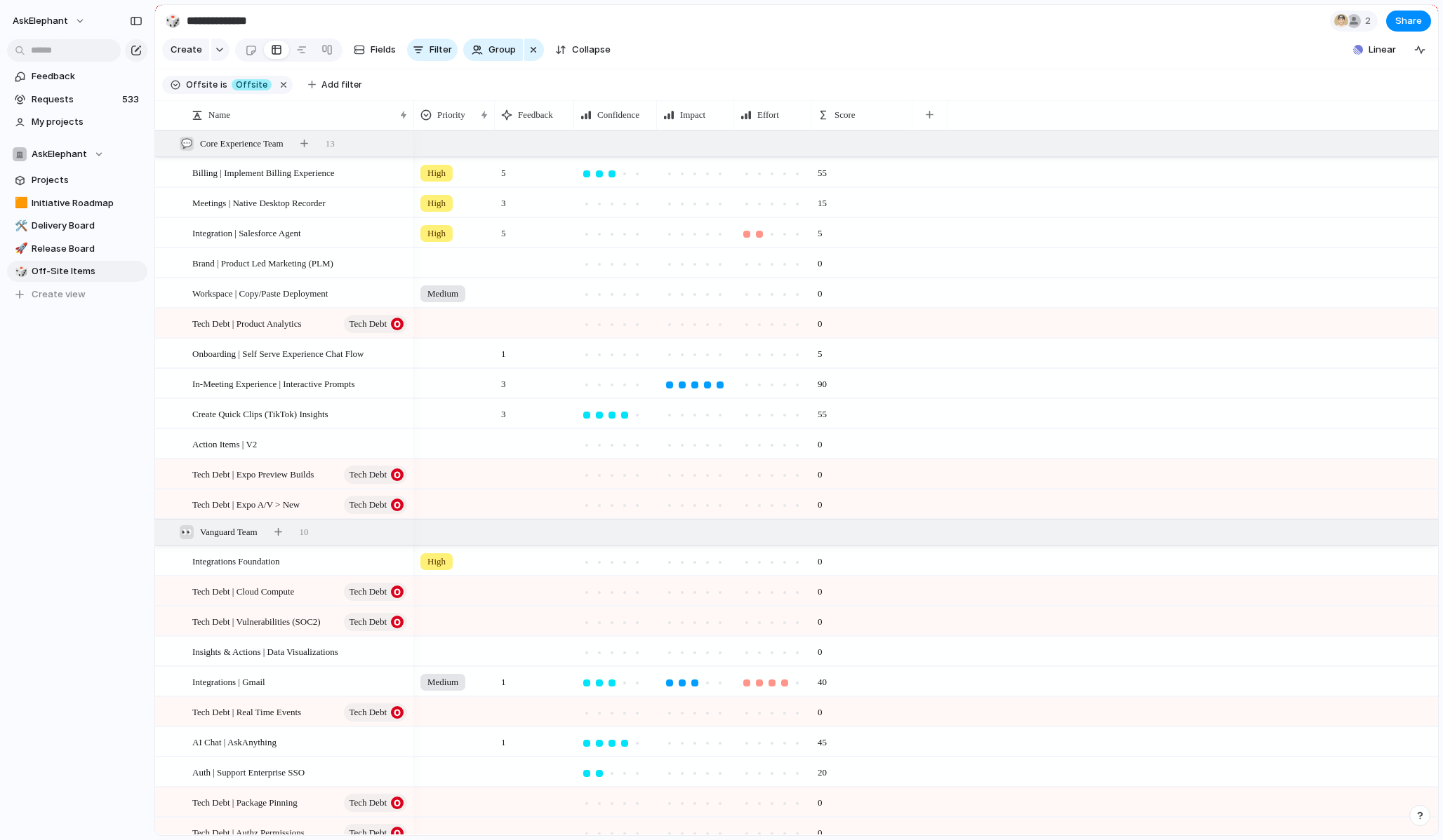
click at [422, 258] on div at bounding box center [454, 260] width 79 height 23
click at [448, 335] on li "High" at bounding box center [474, 345] width 114 height 24
click at [435, 363] on div at bounding box center [454, 353] width 81 height 29
click at [336, 351] on div "Urgent High Medium Low" at bounding box center [721, 420] width 1443 height 840
drag, startPoint x: 348, startPoint y: 385, endPoint x: 331, endPoint y: 398, distance: 21.4
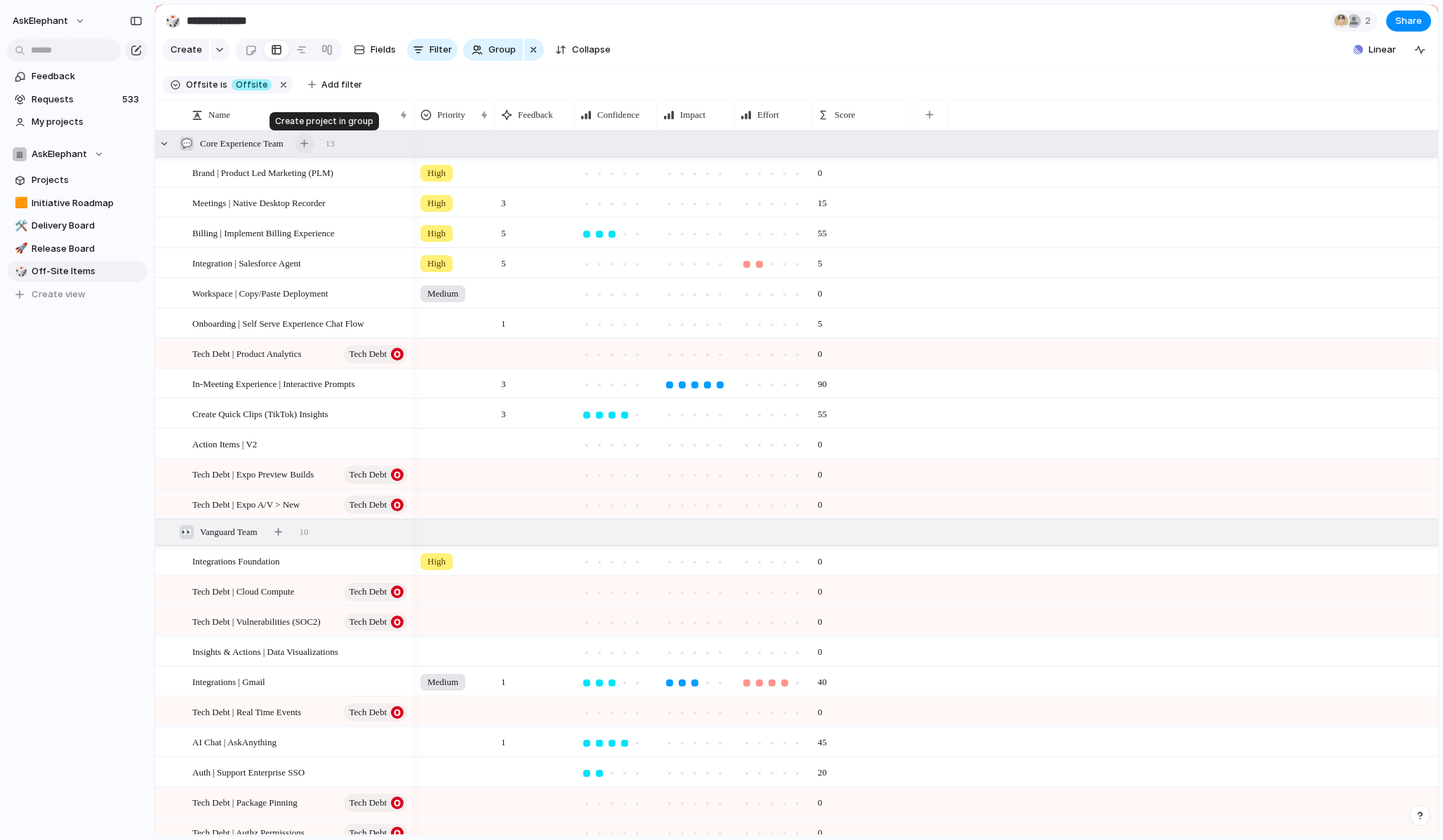
click at [308, 143] on div "button" at bounding box center [304, 143] width 8 height 8
click at [91, 105] on span "Requests" at bounding box center [75, 100] width 86 height 14
click at [66, 188] on link "Projects" at bounding box center [77, 179] width 140 height 21
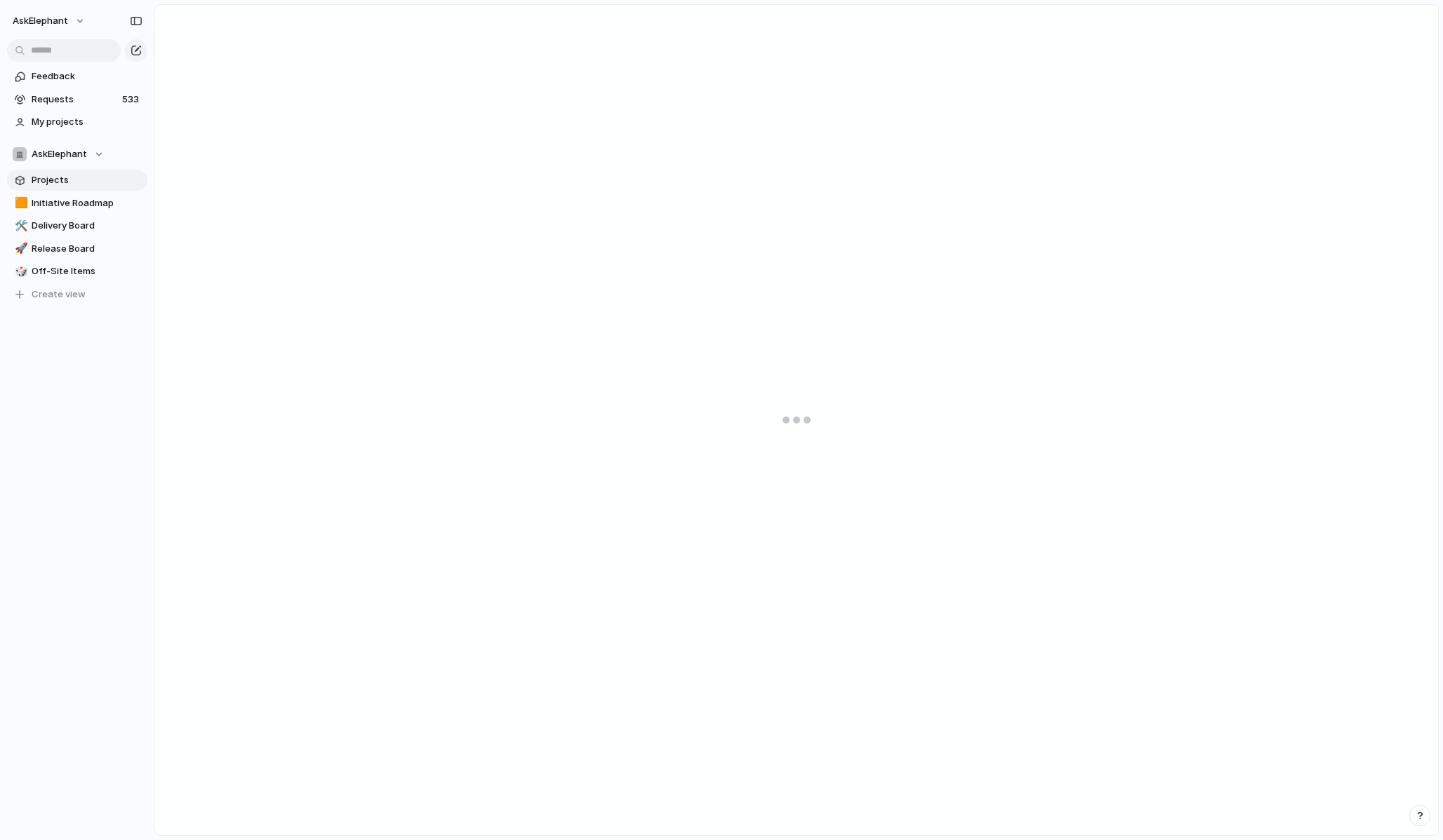
click at [63, 183] on span "Projects" at bounding box center [86, 180] width 110 height 14
click at [48, 182] on span "Projects" at bounding box center [86, 180] width 110 height 14
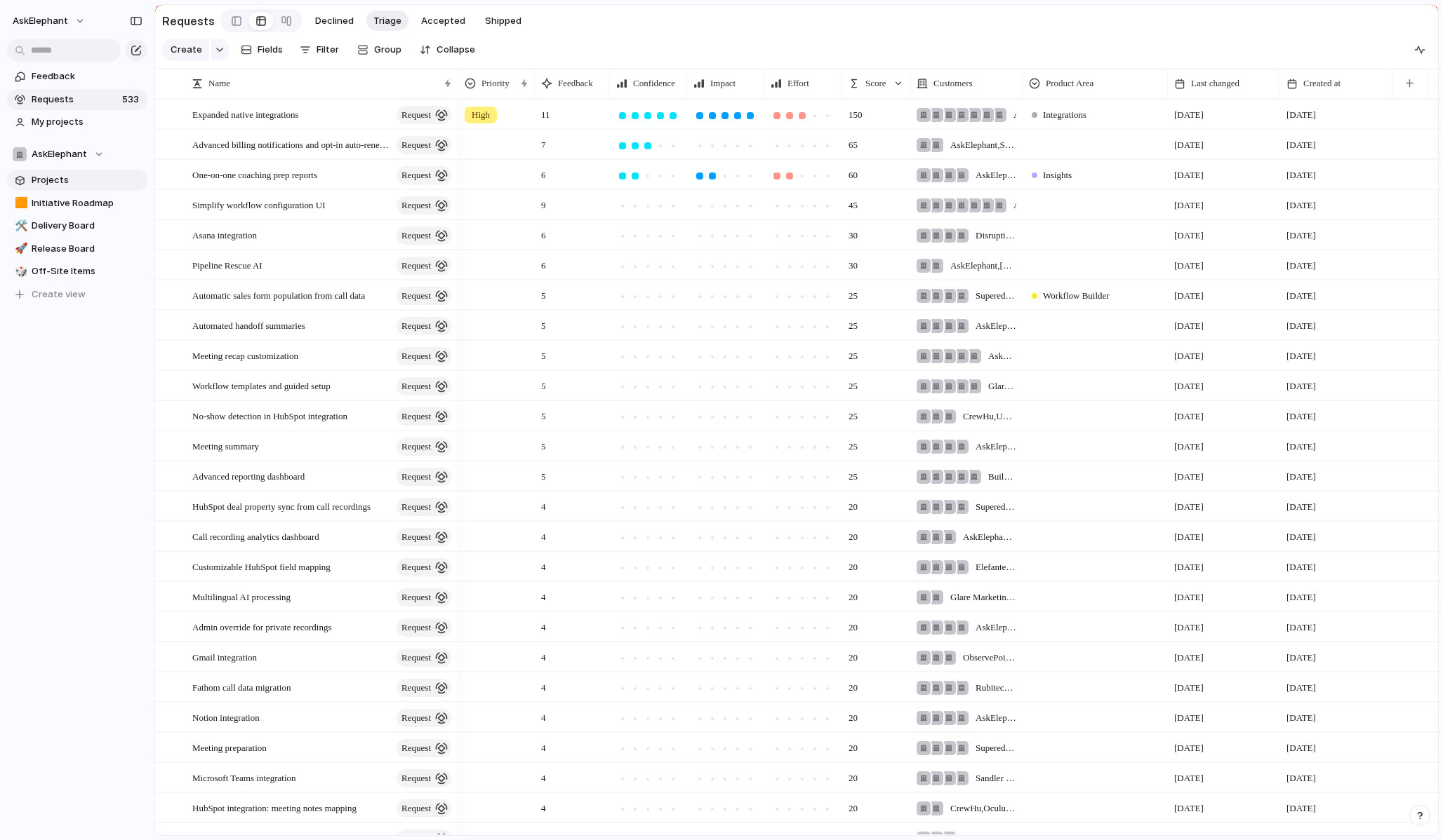
click at [53, 187] on span "Projects" at bounding box center [86, 180] width 110 height 14
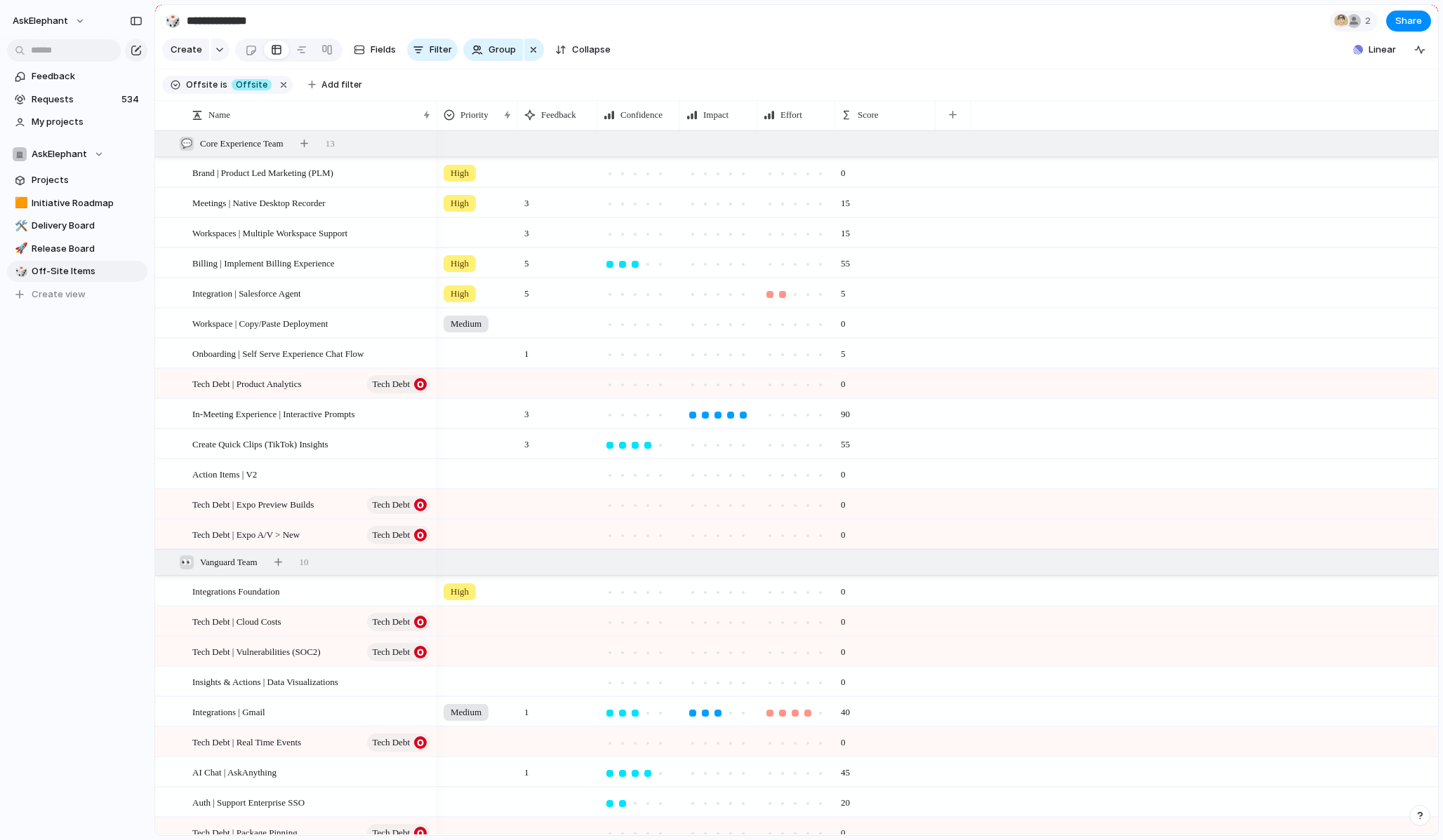
click at [466, 231] on div at bounding box center [478, 231] width 79 height 23
click at [459, 314] on div at bounding box center [452, 315] width 24 height 24
click at [472, 389] on div "Urgent High Medium Low" at bounding box center [721, 420] width 1443 height 840
click at [472, 354] on div at bounding box center [478, 351] width 79 height 23
click at [459, 456] on div at bounding box center [452, 459] width 24 height 24
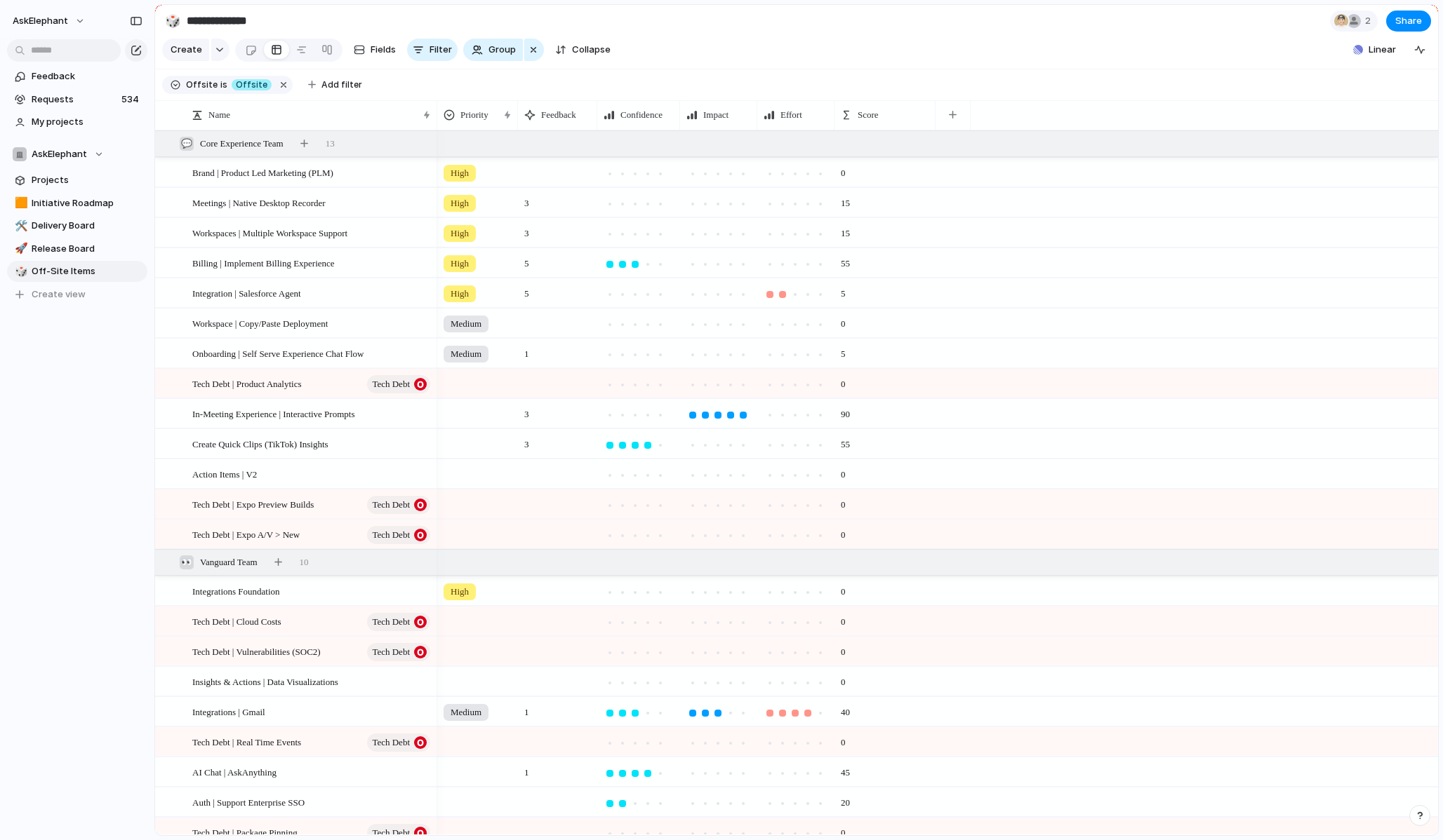
click at [401, 414] on div "Urgent High Medium Low" at bounding box center [721, 420] width 1443 height 840
click at [463, 412] on div at bounding box center [478, 411] width 79 height 23
click at [453, 515] on div at bounding box center [452, 520] width 24 height 24
click at [415, 441] on div "Urgent High Medium Low" at bounding box center [721, 420] width 1443 height 840
click at [461, 435] on div at bounding box center [478, 442] width 79 height 23
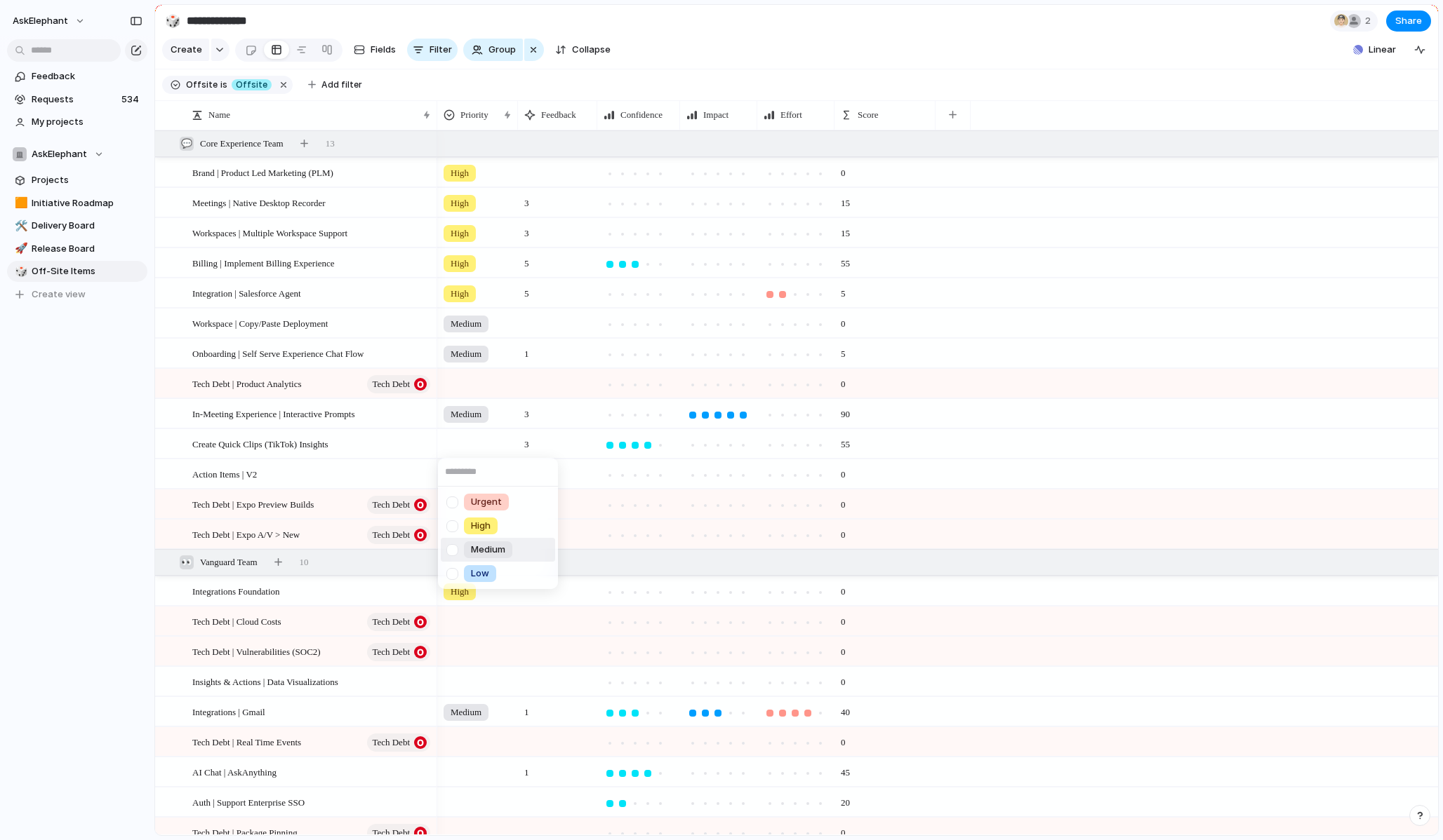
click at [453, 548] on div at bounding box center [452, 549] width 24 height 24
click at [390, 484] on div "Urgent High Medium Low" at bounding box center [721, 420] width 1443 height 840
click at [454, 475] on div at bounding box center [478, 472] width 79 height 23
click at [457, 582] on div at bounding box center [452, 580] width 24 height 24
click at [726, 57] on div "Urgent High Medium Low" at bounding box center [721, 420] width 1443 height 840
